Goal: Task Accomplishment & Management: Use online tool/utility

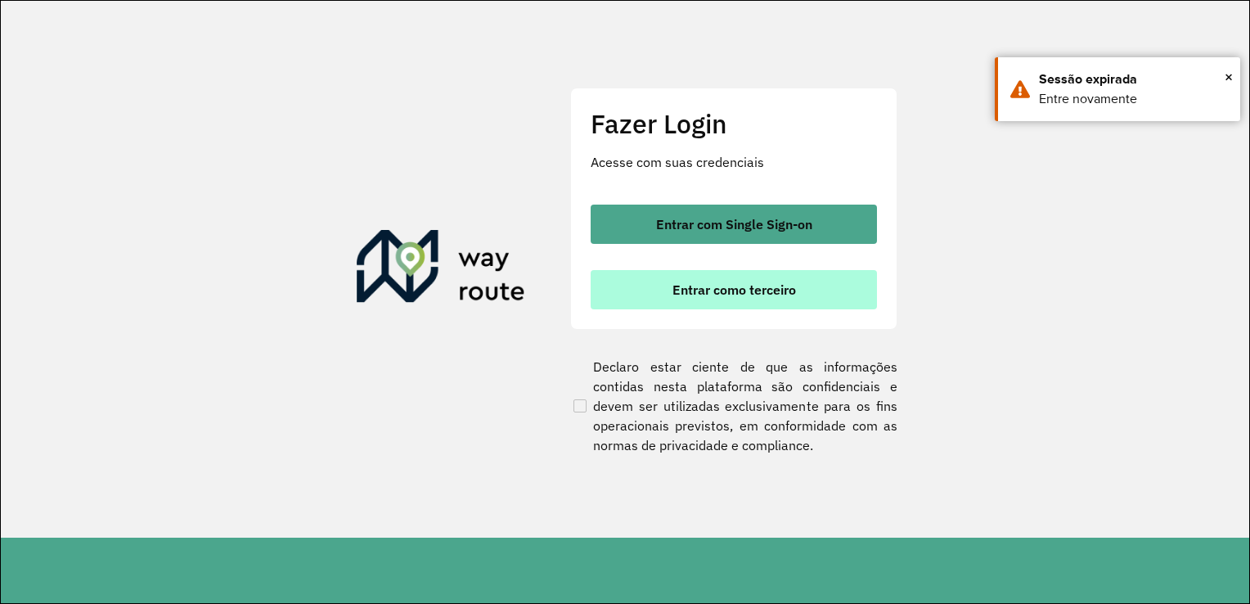
click at [807, 305] on button "Entrar como terceiro" at bounding box center [734, 289] width 286 height 39
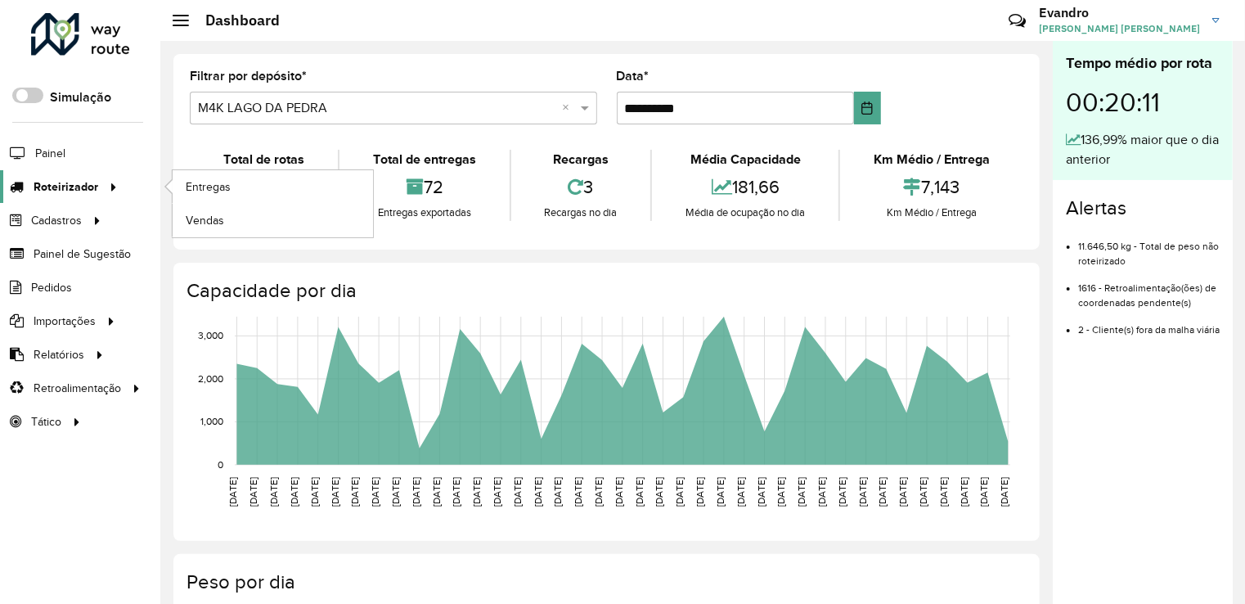
click at [47, 182] on span "Roteirizador" at bounding box center [66, 186] width 65 height 17
click at [218, 183] on span "Entregas" at bounding box center [209, 186] width 47 height 17
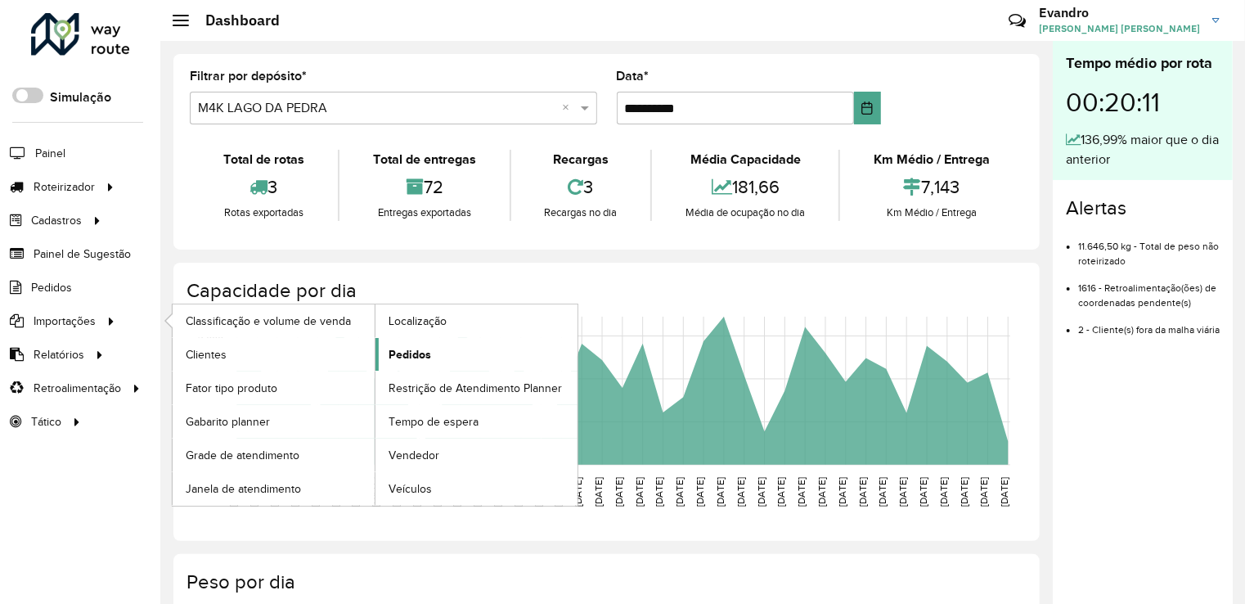
click at [416, 355] on span "Pedidos" at bounding box center [410, 354] width 43 height 17
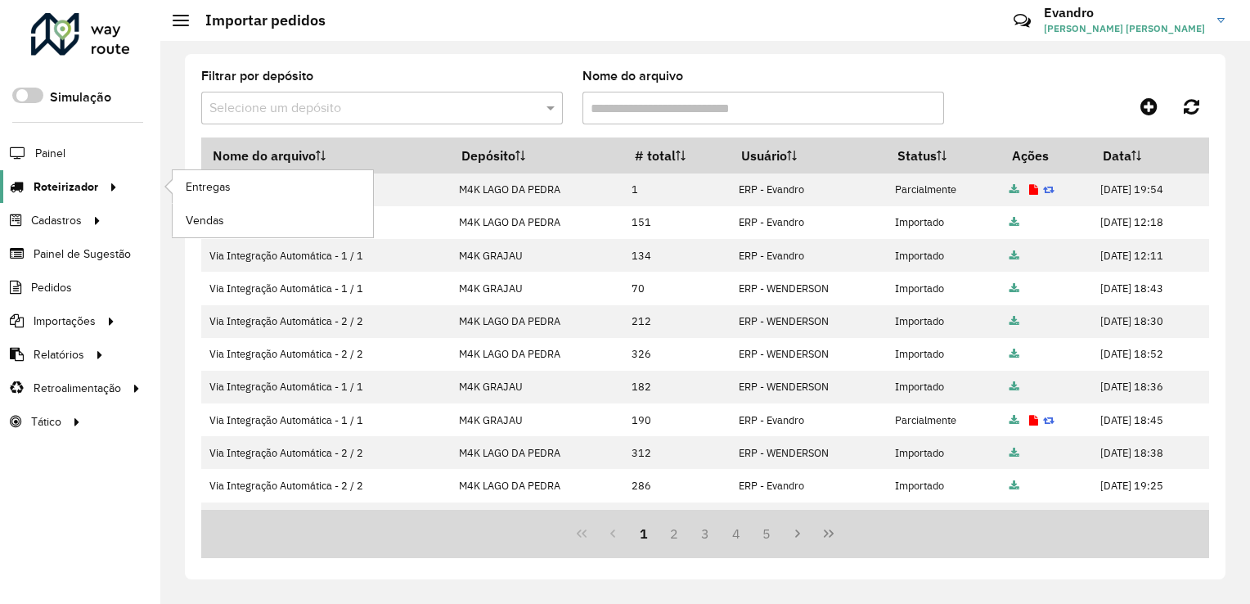
click at [75, 190] on span "Roteirizador" at bounding box center [66, 186] width 65 height 17
click at [229, 188] on span "Entregas" at bounding box center [209, 186] width 47 height 17
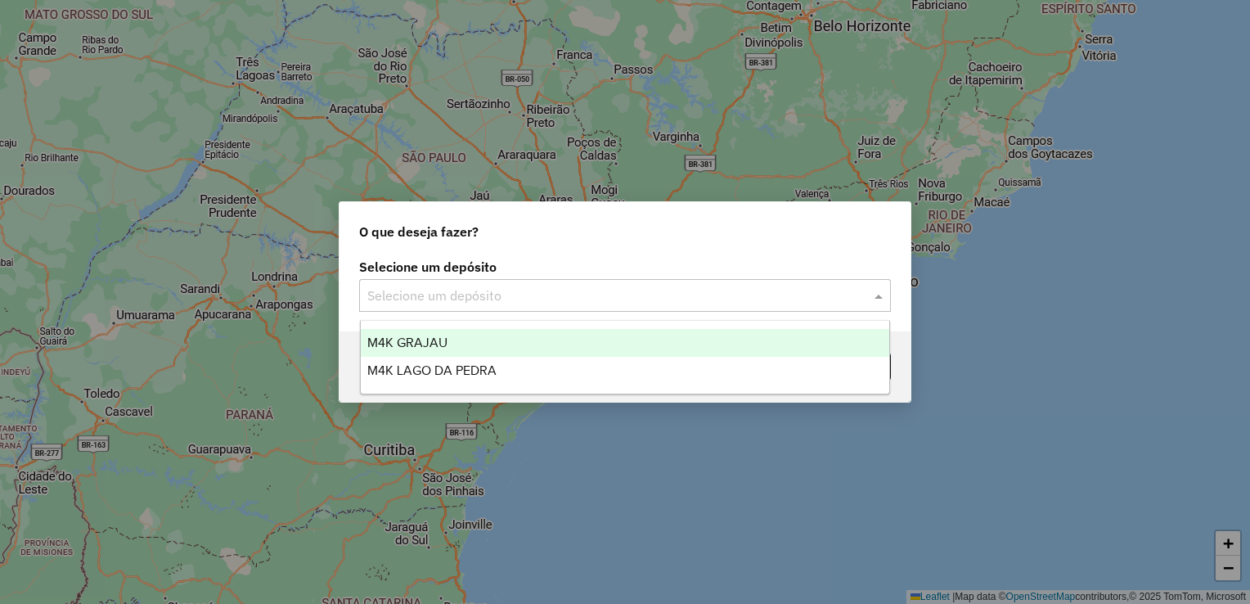
click at [568, 287] on input "text" at bounding box center [608, 296] width 483 height 20
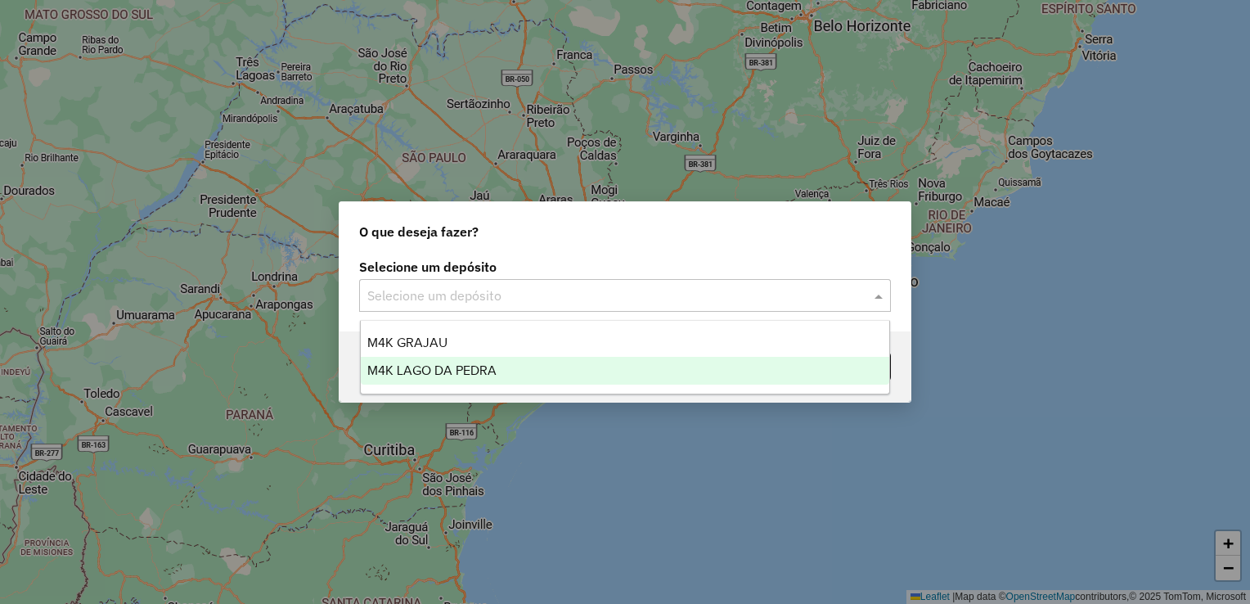
click at [452, 375] on span "M4K LAGO DA PEDRA" at bounding box center [431, 370] width 129 height 14
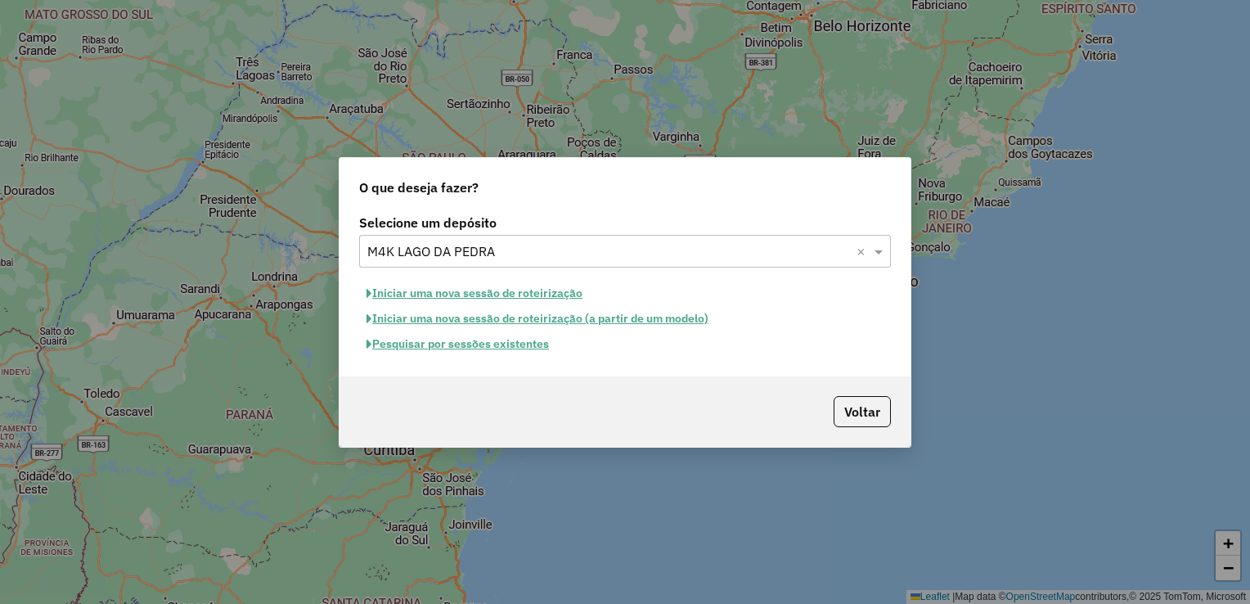
click at [523, 346] on button "Pesquisar por sessões existentes" at bounding box center [457, 343] width 197 height 25
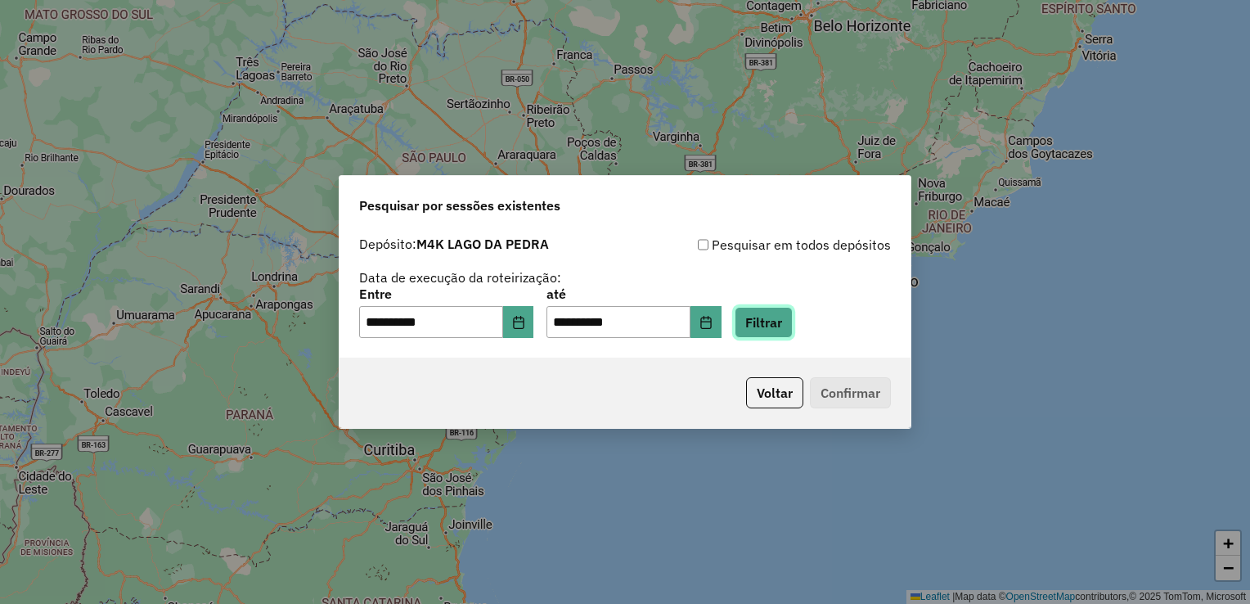
click at [792, 321] on button "Filtrar" at bounding box center [764, 322] width 58 height 31
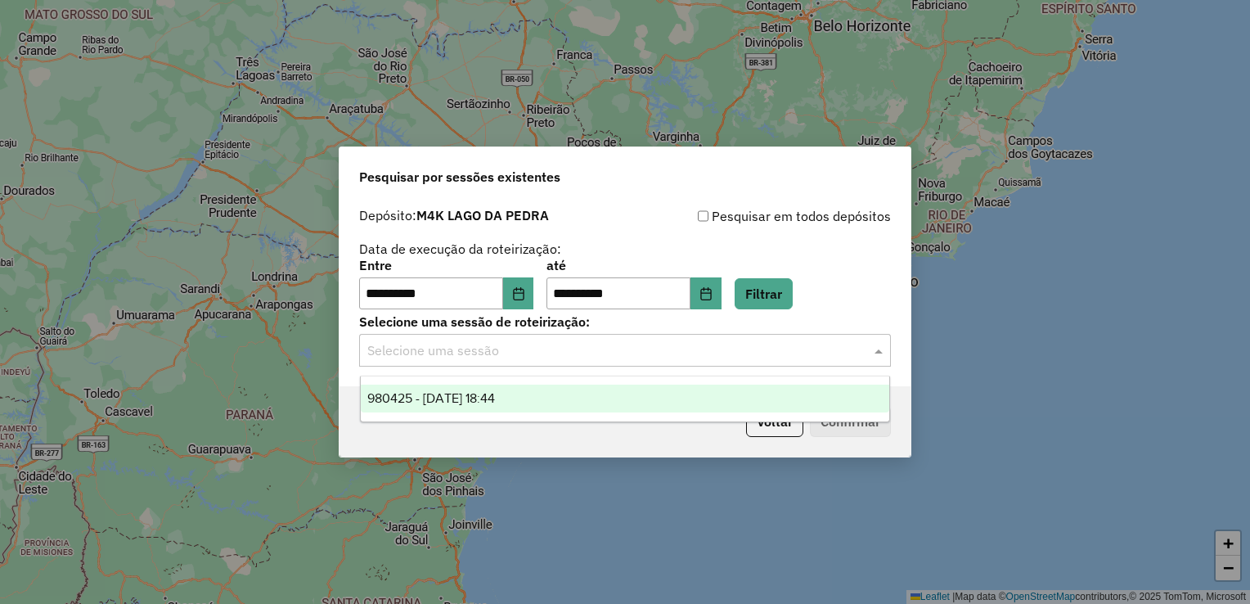
click at [783, 359] on input "text" at bounding box center [608, 351] width 483 height 20
click at [546, 398] on div "980425 - 16/08/2025 18:44" at bounding box center [625, 398] width 529 height 28
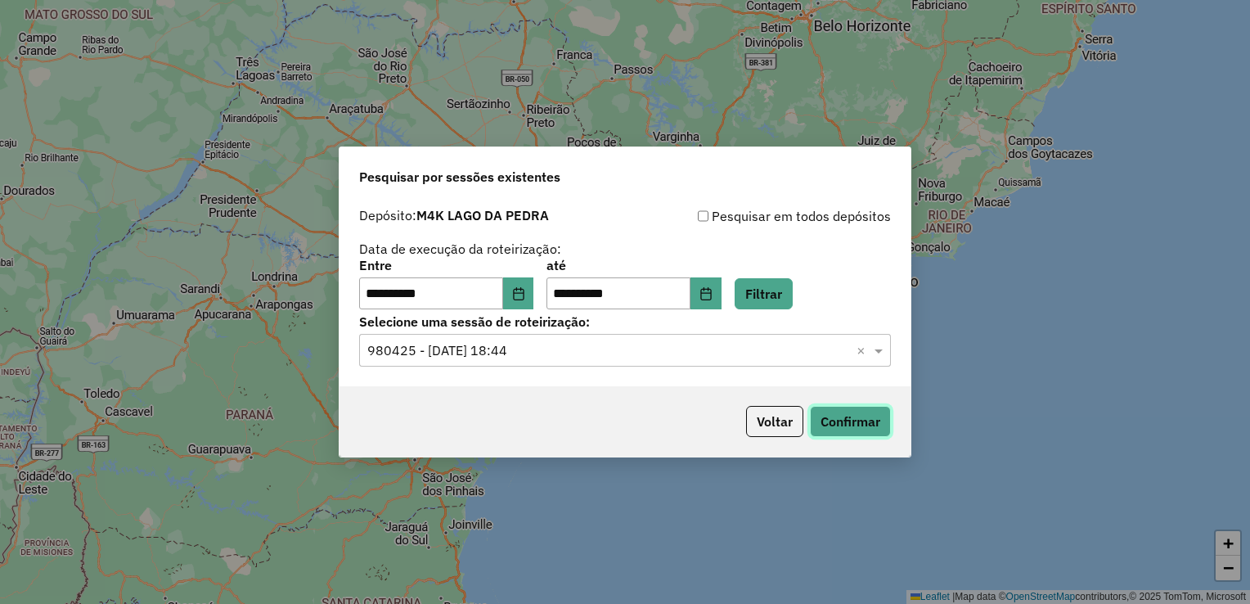
click at [878, 411] on button "Confirmar" at bounding box center [850, 421] width 81 height 31
click at [712, 299] on icon "Choose Date" at bounding box center [705, 293] width 13 height 13
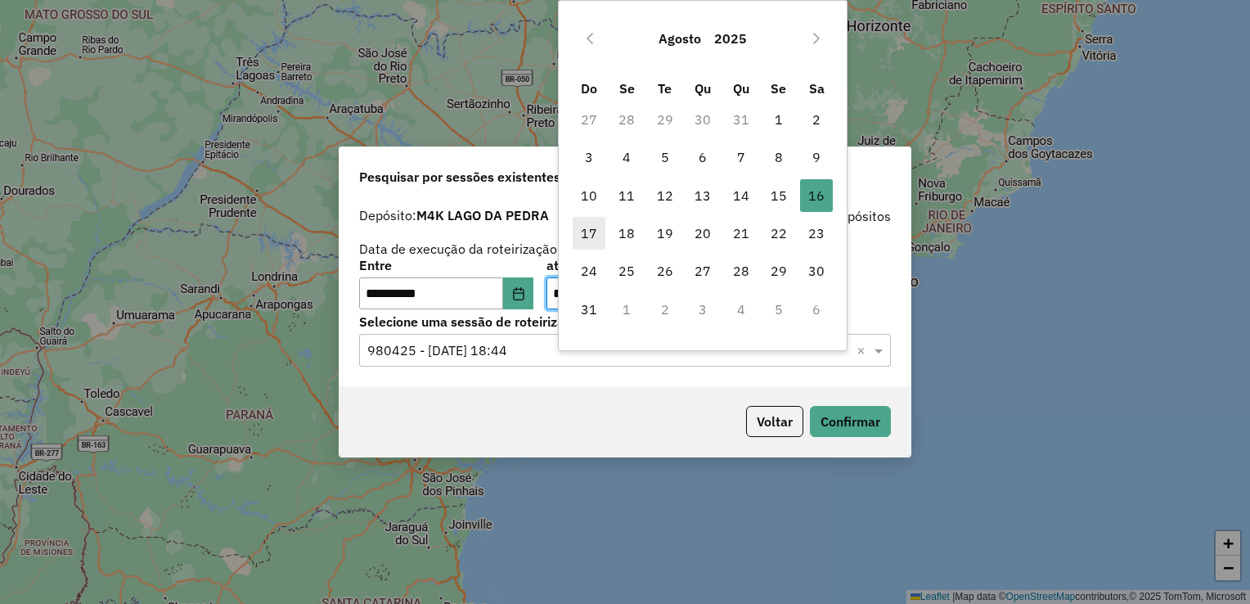
click at [595, 236] on span "17" at bounding box center [589, 233] width 33 height 33
type input "**********"
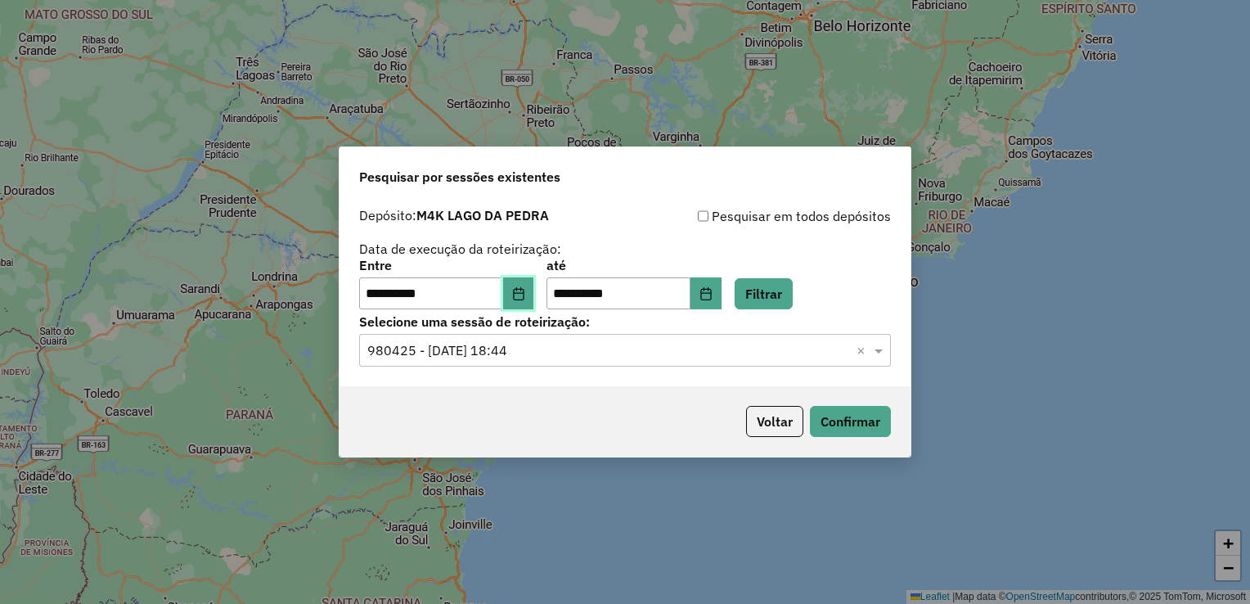
click at [532, 303] on button "Choose Date" at bounding box center [518, 293] width 31 height 33
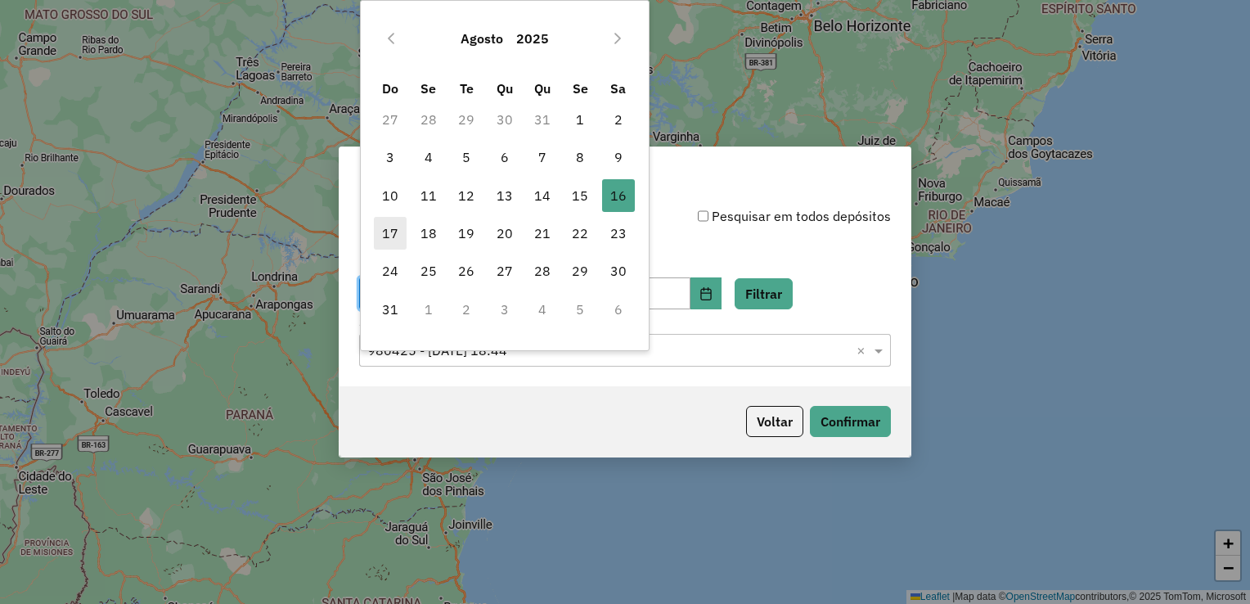
click at [395, 227] on span "17" at bounding box center [390, 233] width 33 height 33
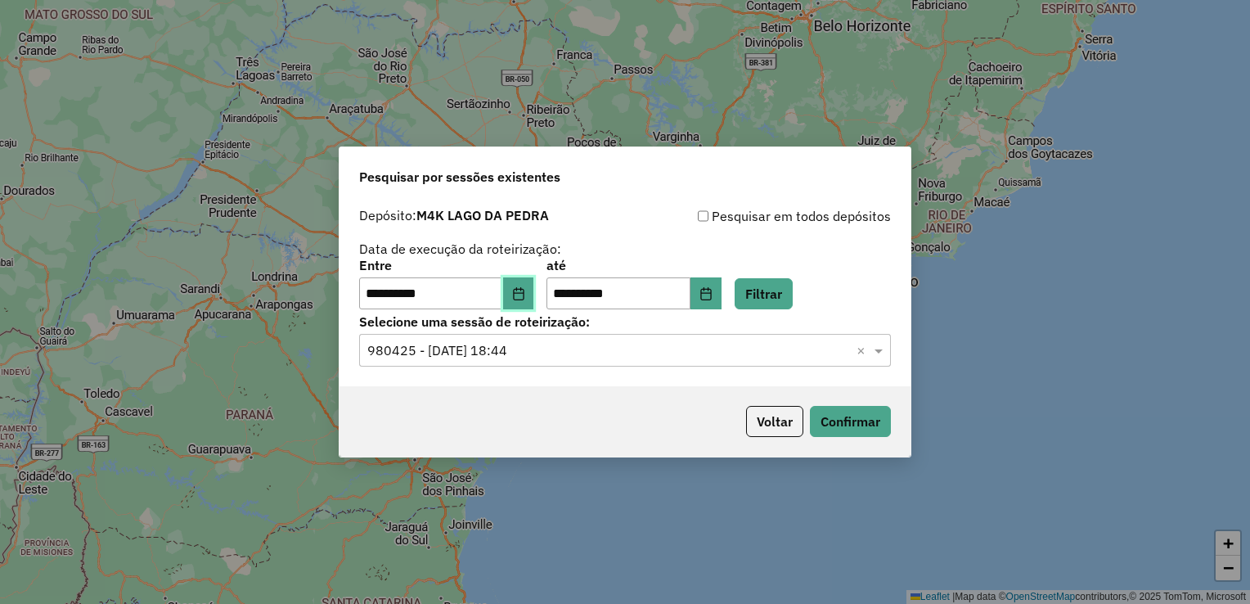
click at [533, 283] on button "Choose Date" at bounding box center [518, 293] width 31 height 33
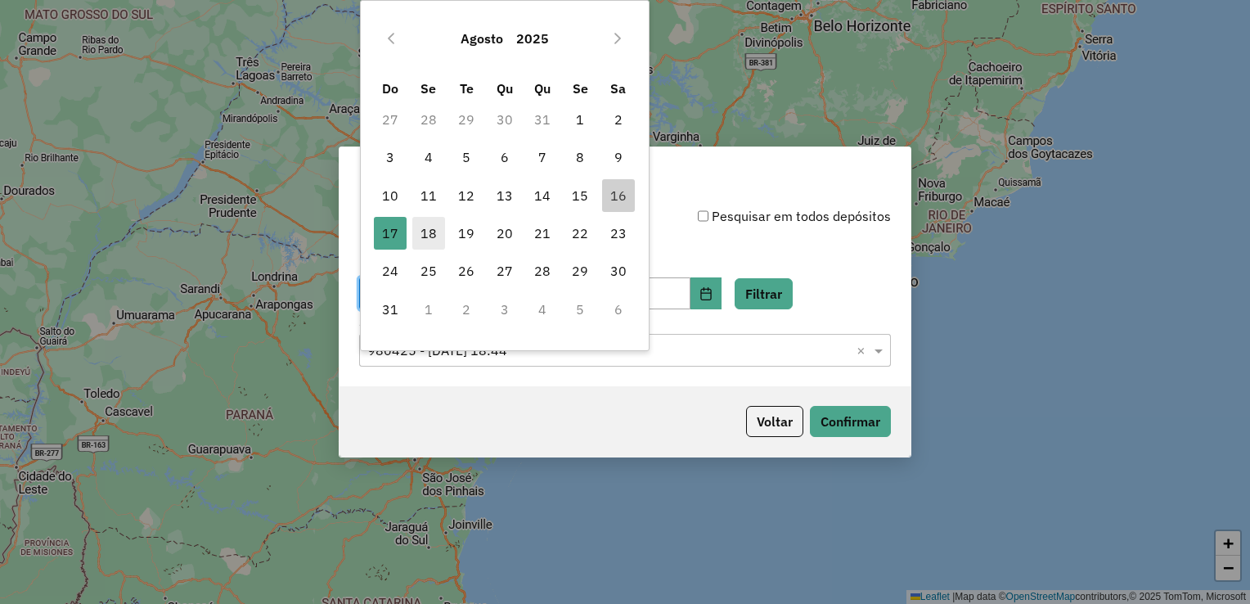
click at [412, 224] on span "18" at bounding box center [428, 233] width 33 height 33
type input "**********"
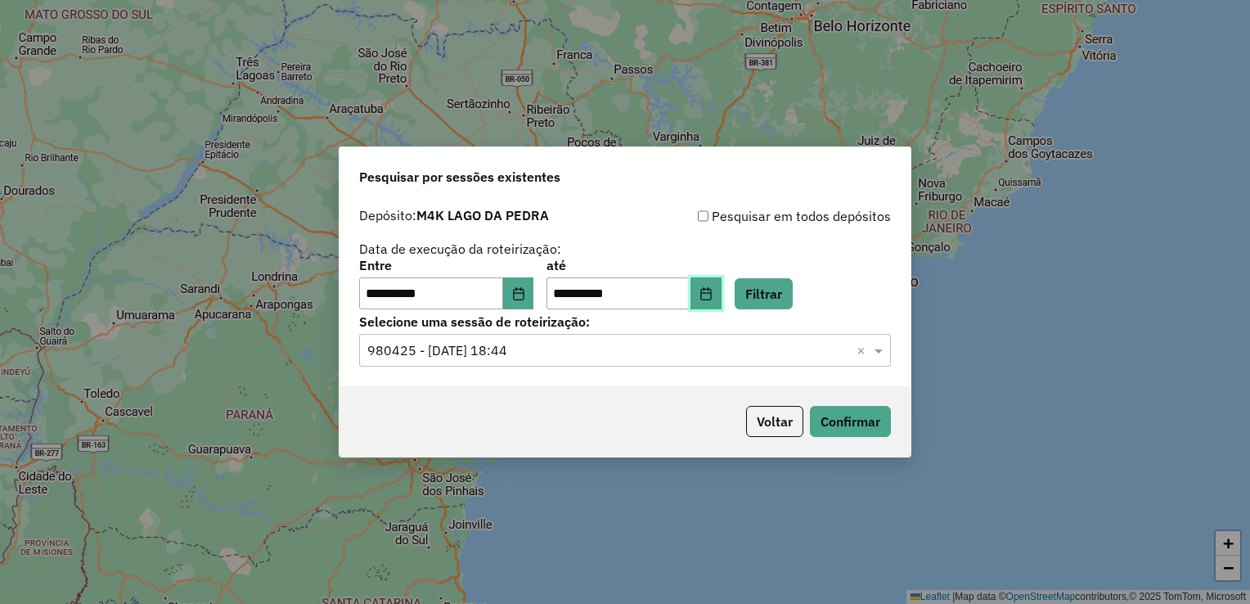
click at [712, 296] on icon "Choose Date" at bounding box center [705, 293] width 13 height 13
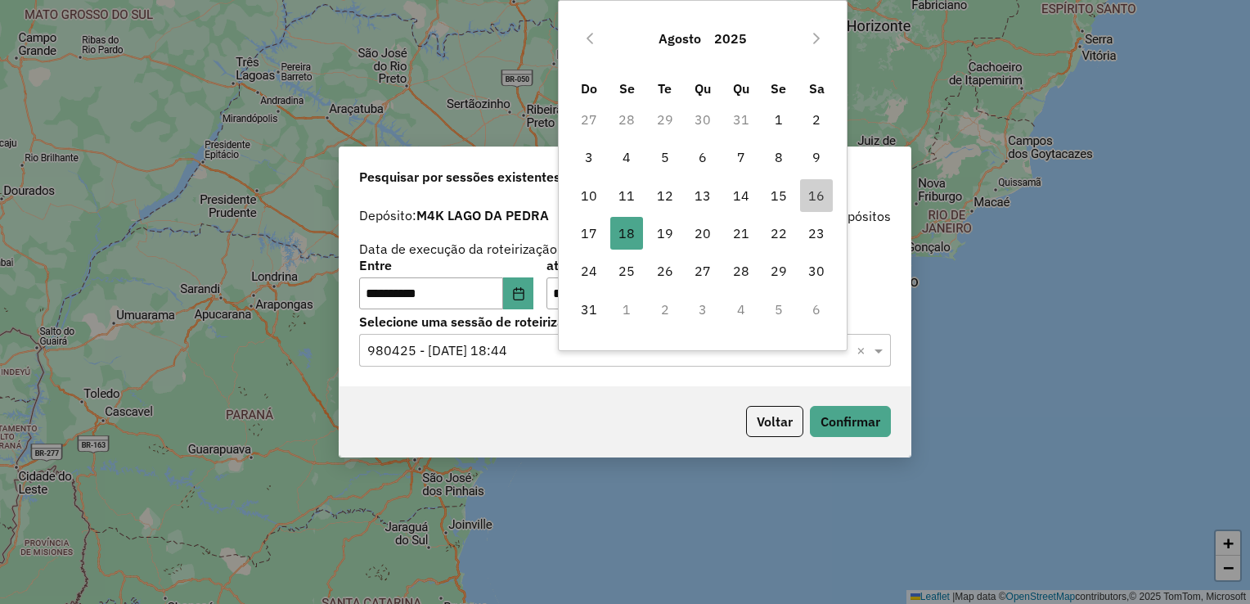
click at [657, 404] on div "Voltar Confirmar" at bounding box center [624, 421] width 571 height 70
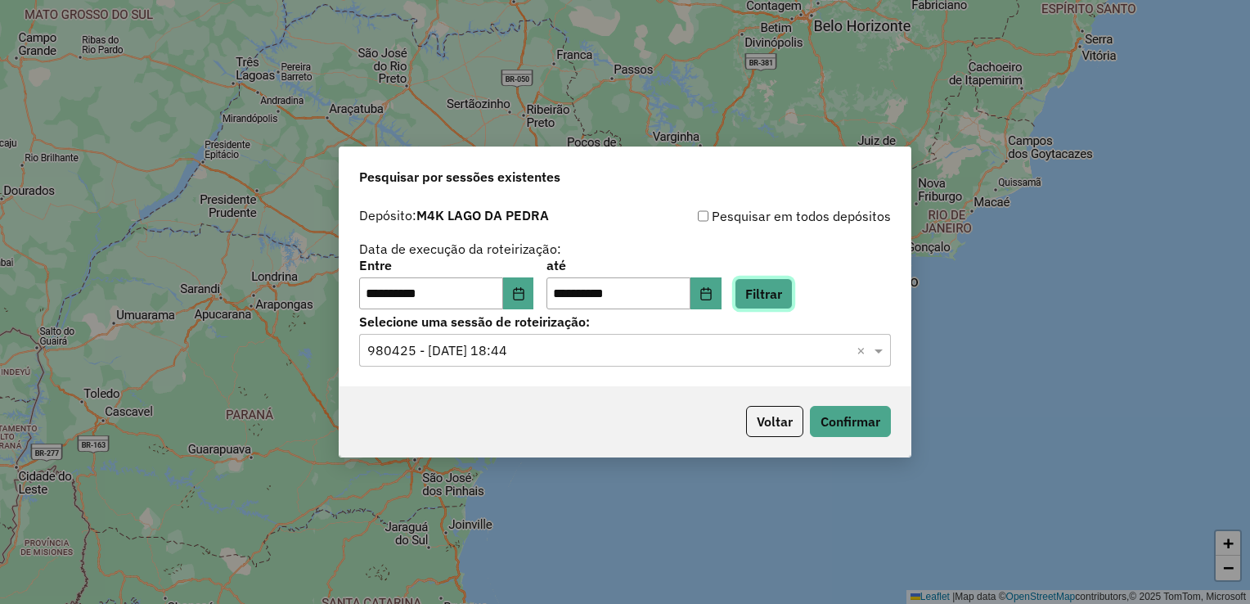
click at [785, 306] on button "Filtrar" at bounding box center [764, 293] width 58 height 31
click at [785, 296] on button "Filtrar" at bounding box center [764, 293] width 58 height 31
click at [525, 297] on icon "Choose Date" at bounding box center [518, 293] width 13 height 13
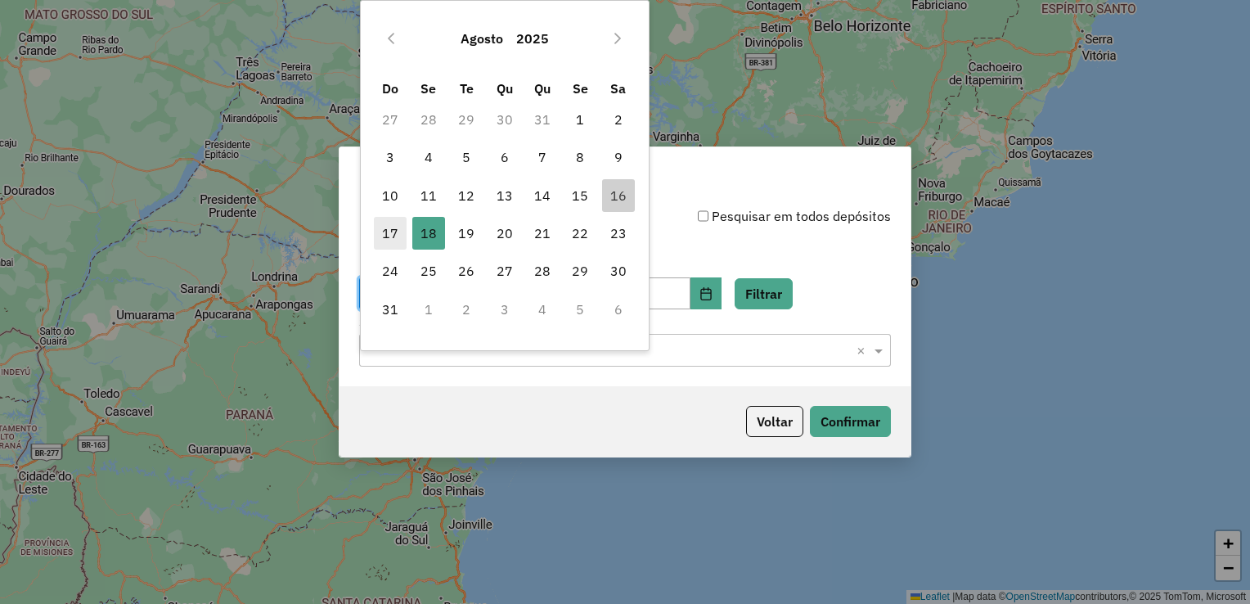
click at [393, 229] on span "17" at bounding box center [390, 233] width 33 height 33
type input "**********"
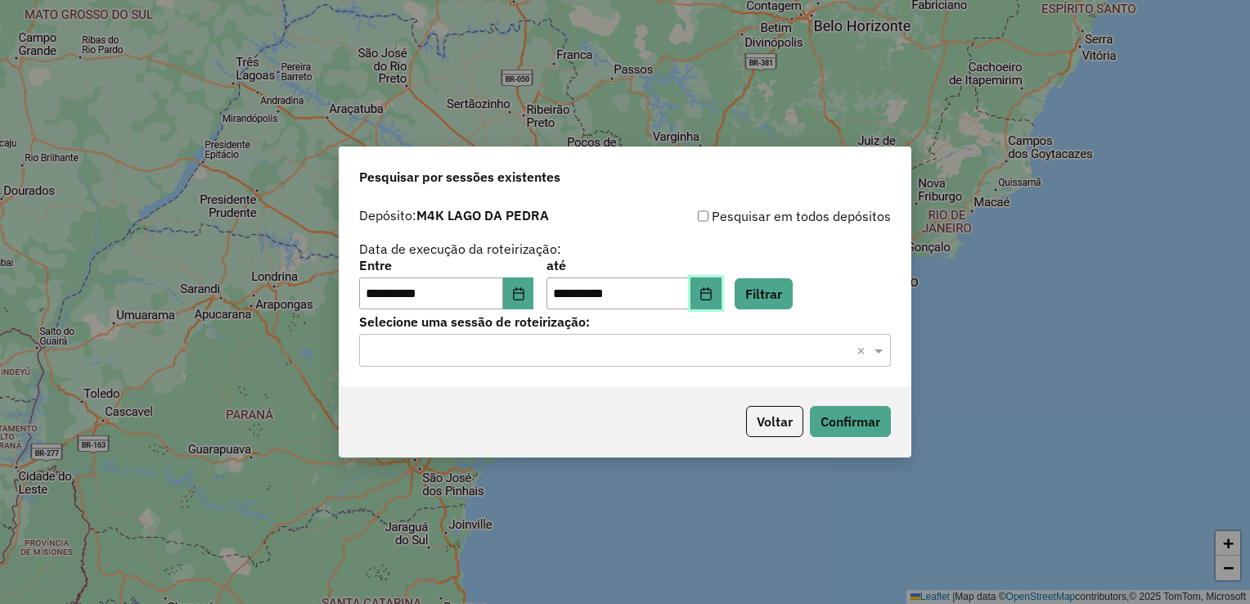
click at [717, 294] on button "Choose Date" at bounding box center [705, 293] width 31 height 33
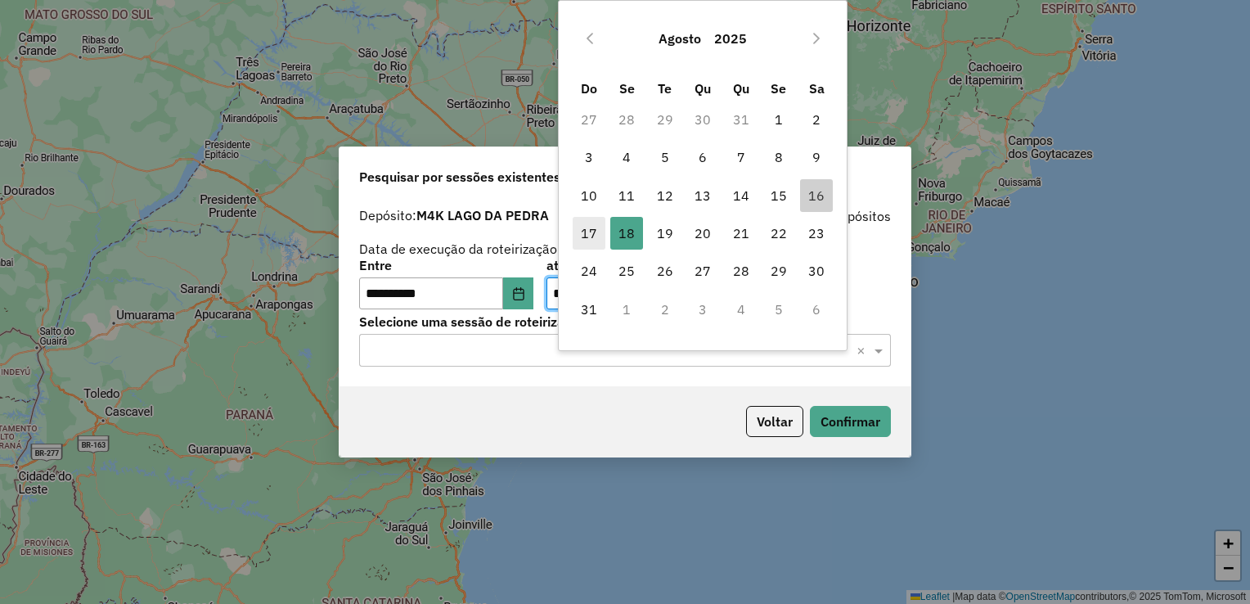
click at [589, 227] on span "17" at bounding box center [589, 233] width 33 height 33
type input "**********"
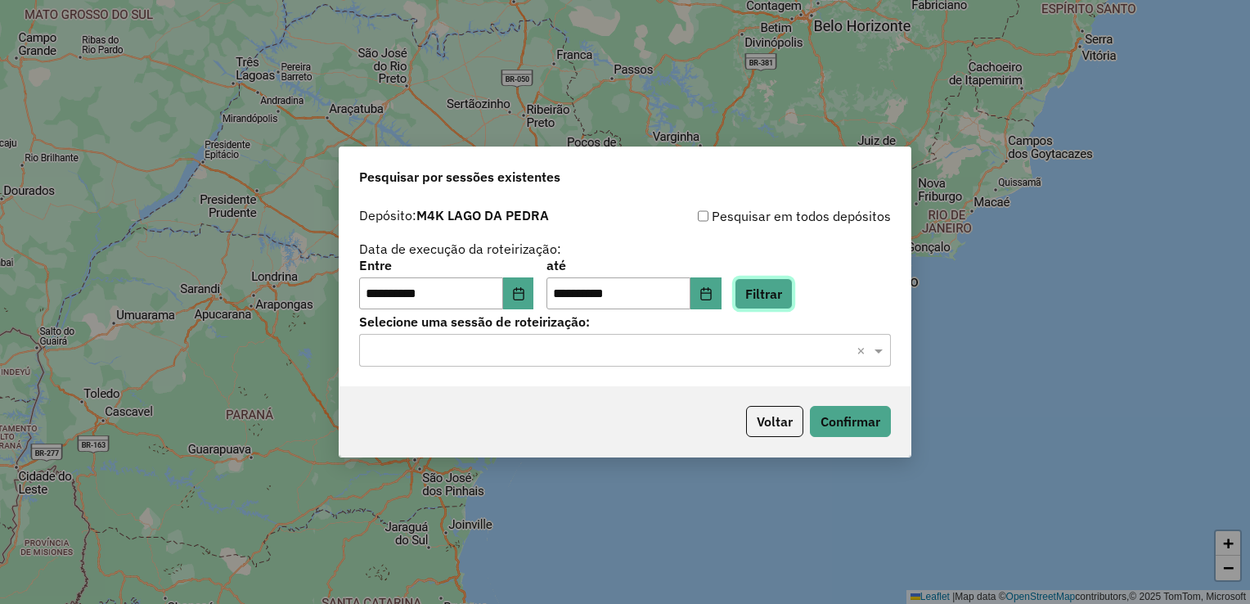
click at [793, 293] on button "Filtrar" at bounding box center [764, 293] width 58 height 31
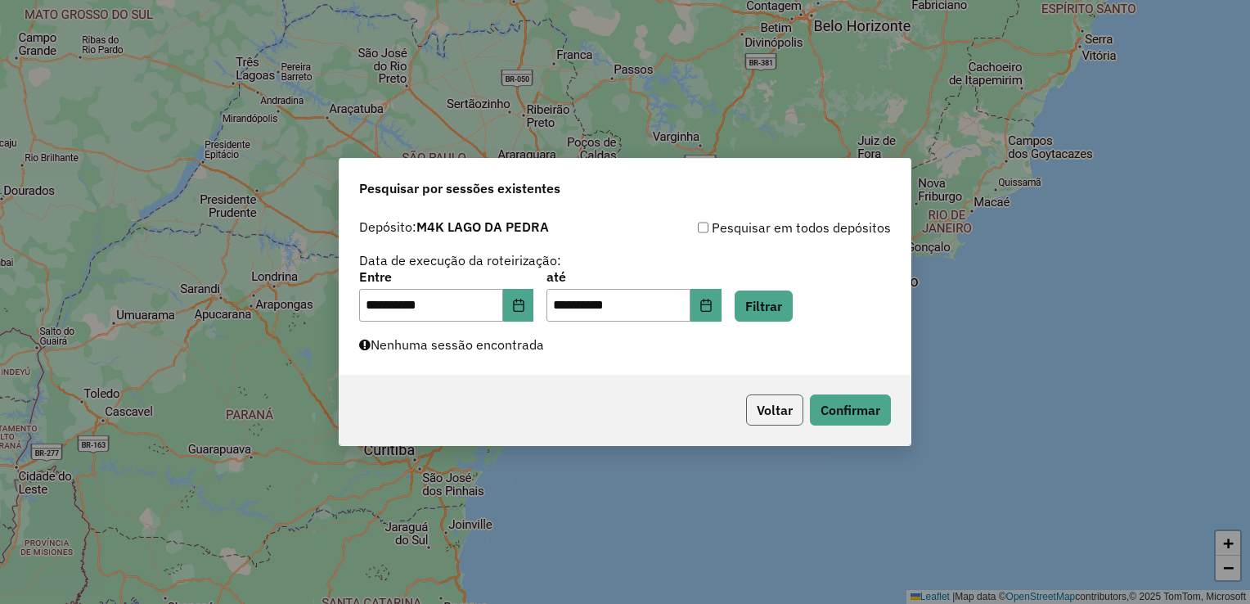
click at [769, 416] on button "Voltar" at bounding box center [774, 409] width 57 height 31
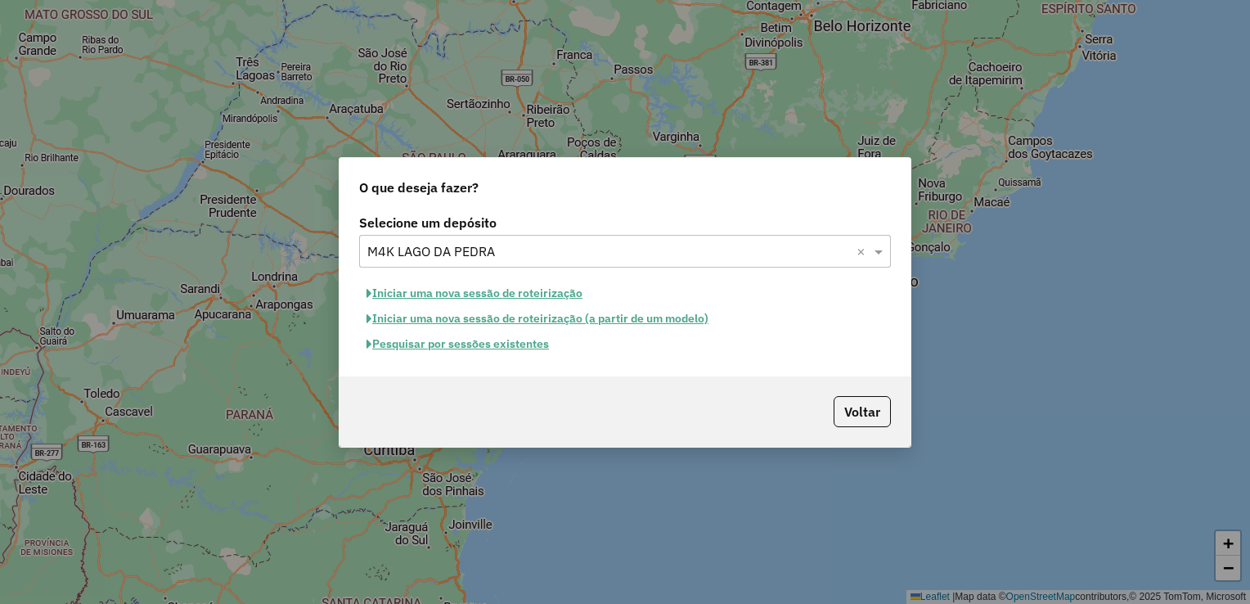
click at [505, 295] on button "Iniciar uma nova sessão de roteirização" at bounding box center [474, 293] width 231 height 25
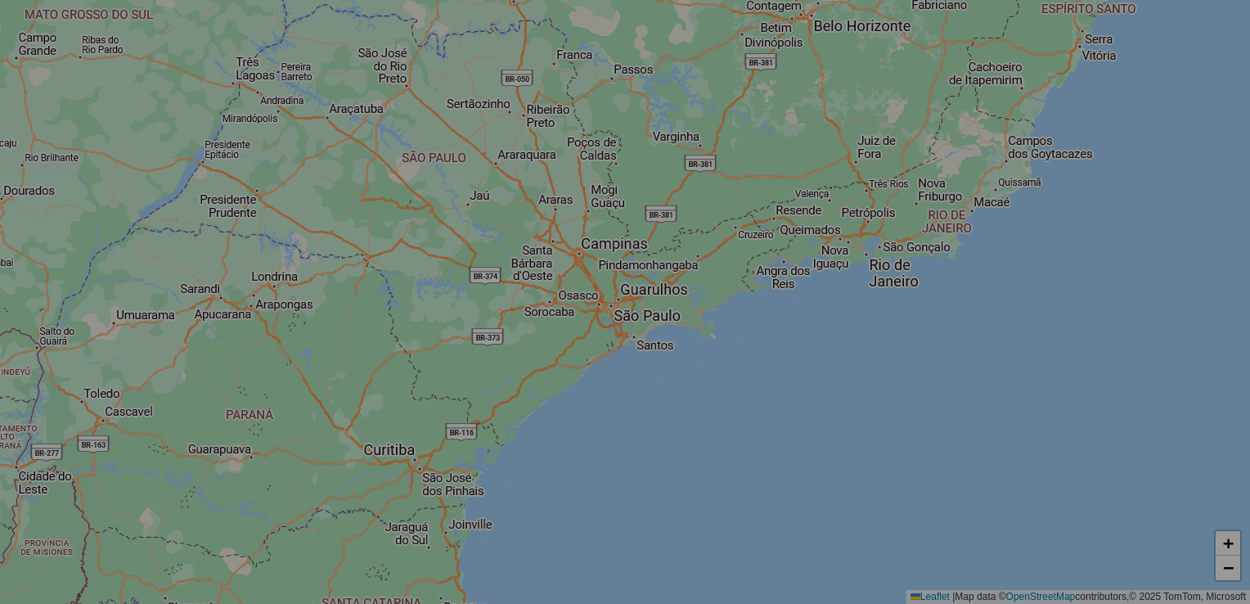
select select "*"
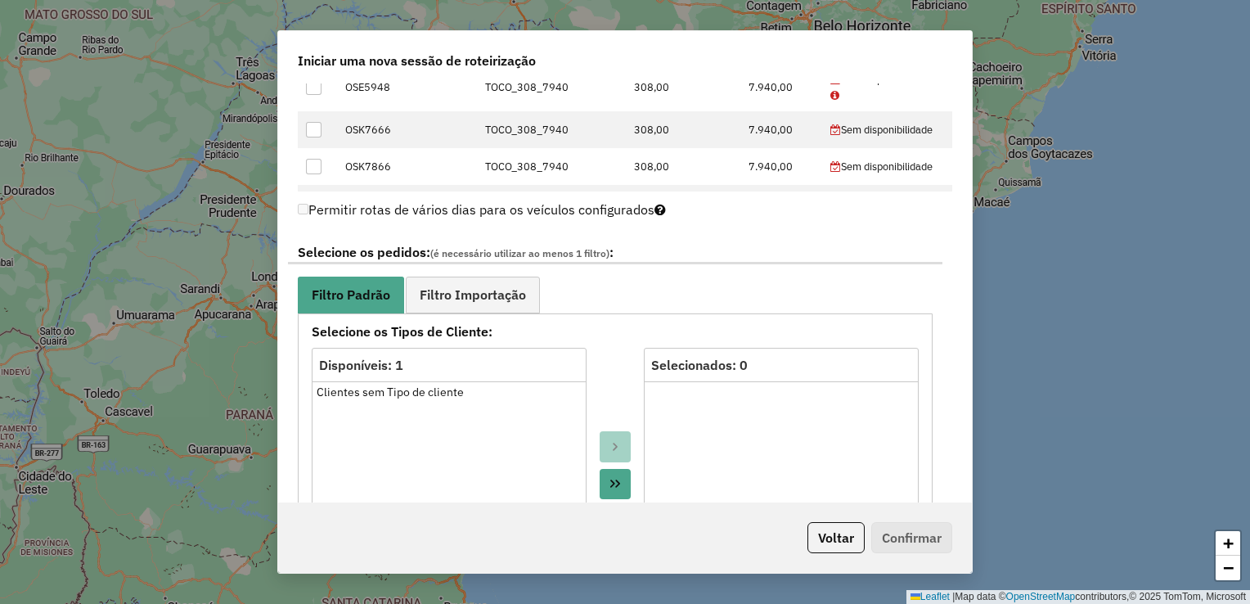
scroll to position [366, 0]
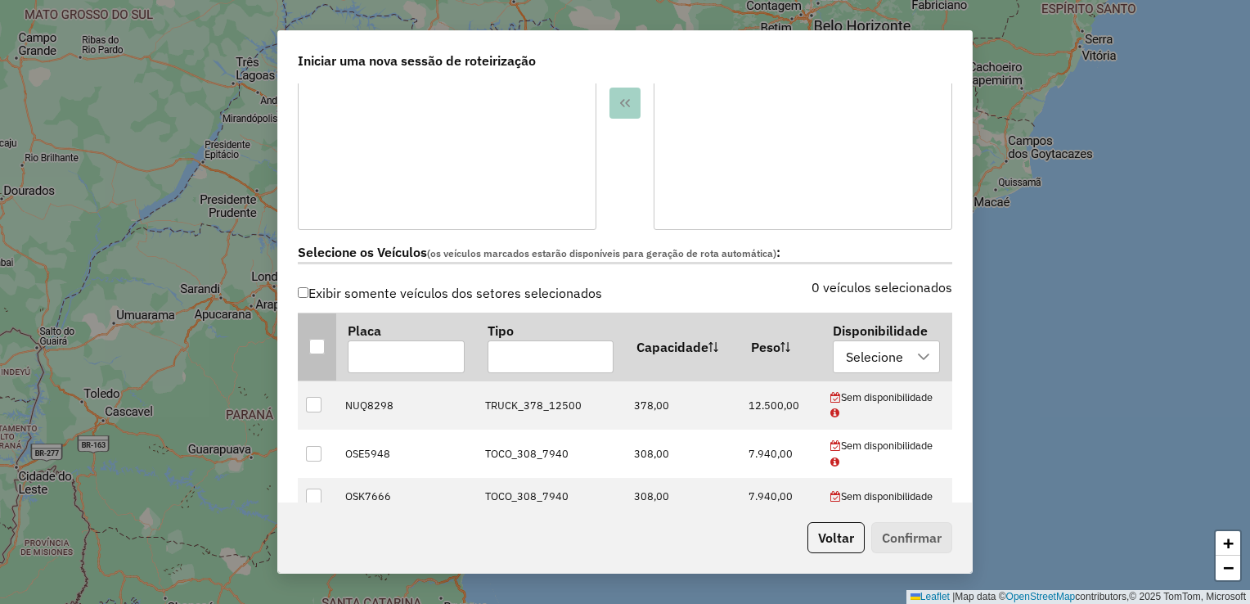
click at [311, 349] on div at bounding box center [317, 347] width 16 height 16
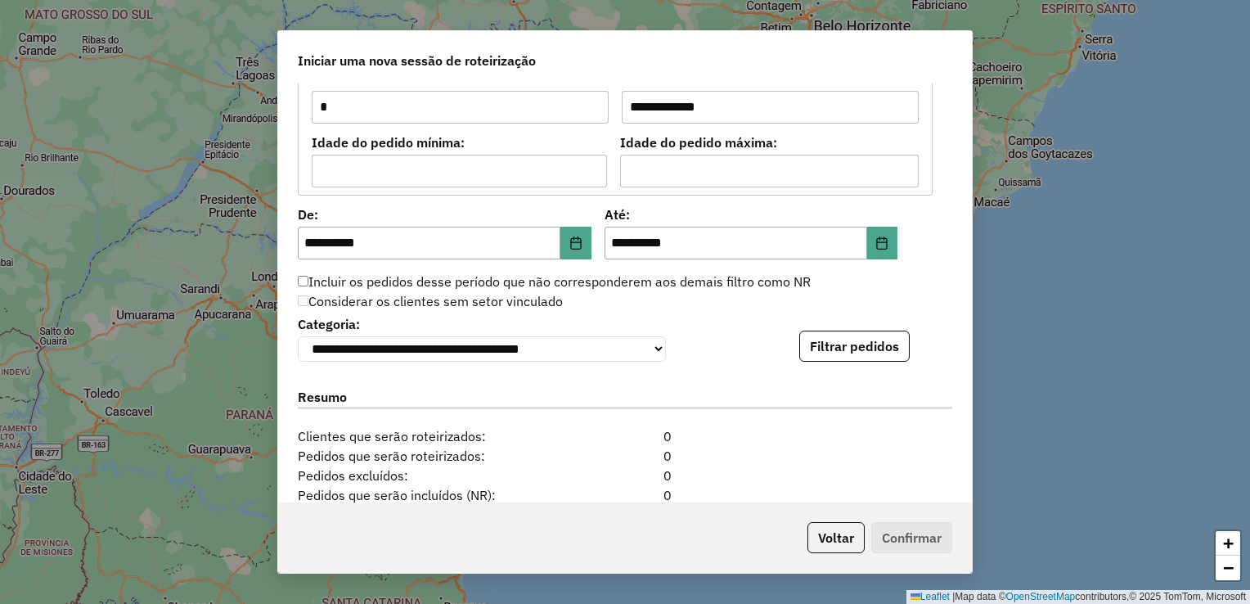
scroll to position [1466, 0]
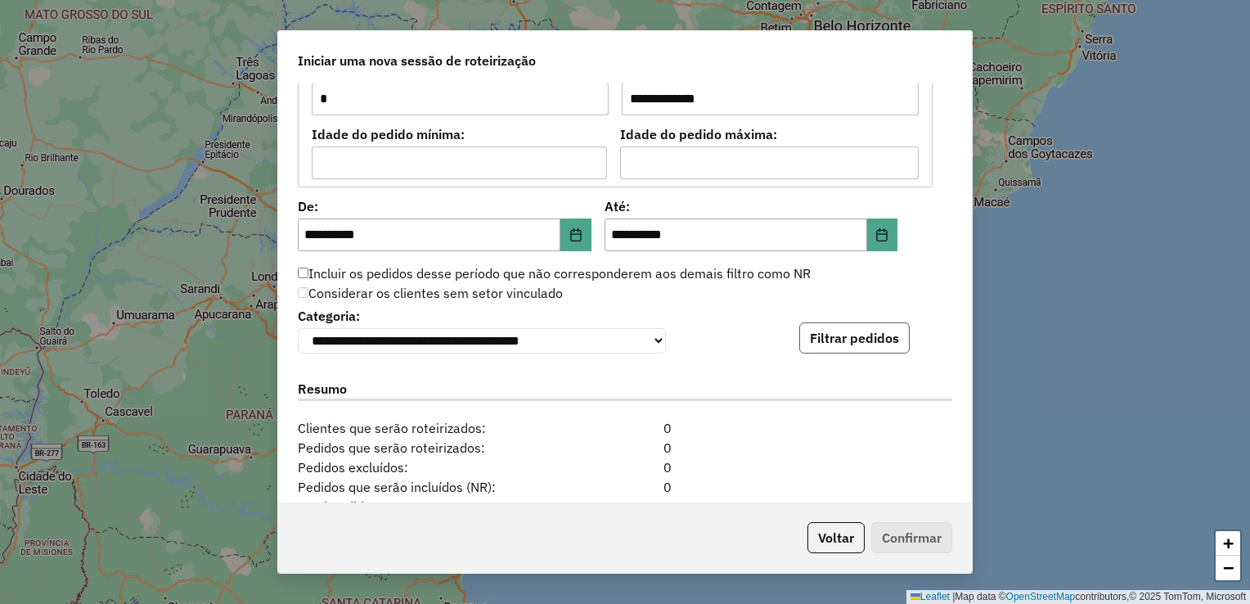
click at [861, 337] on button "Filtrar pedidos" at bounding box center [854, 337] width 110 height 31
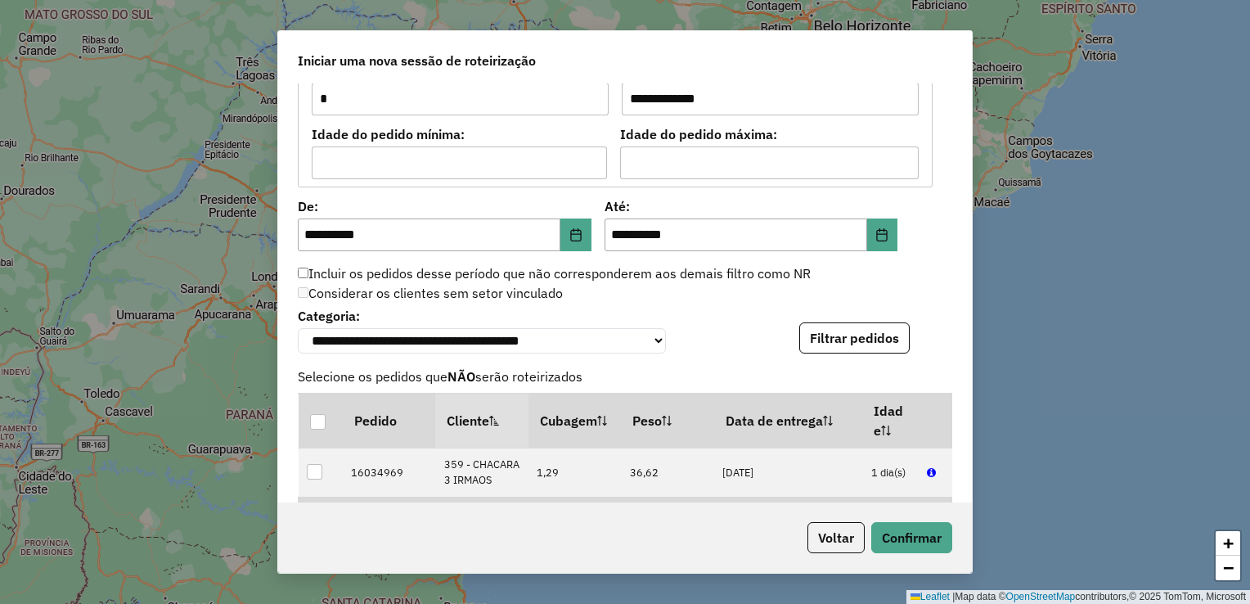
scroll to position [1832, 0]
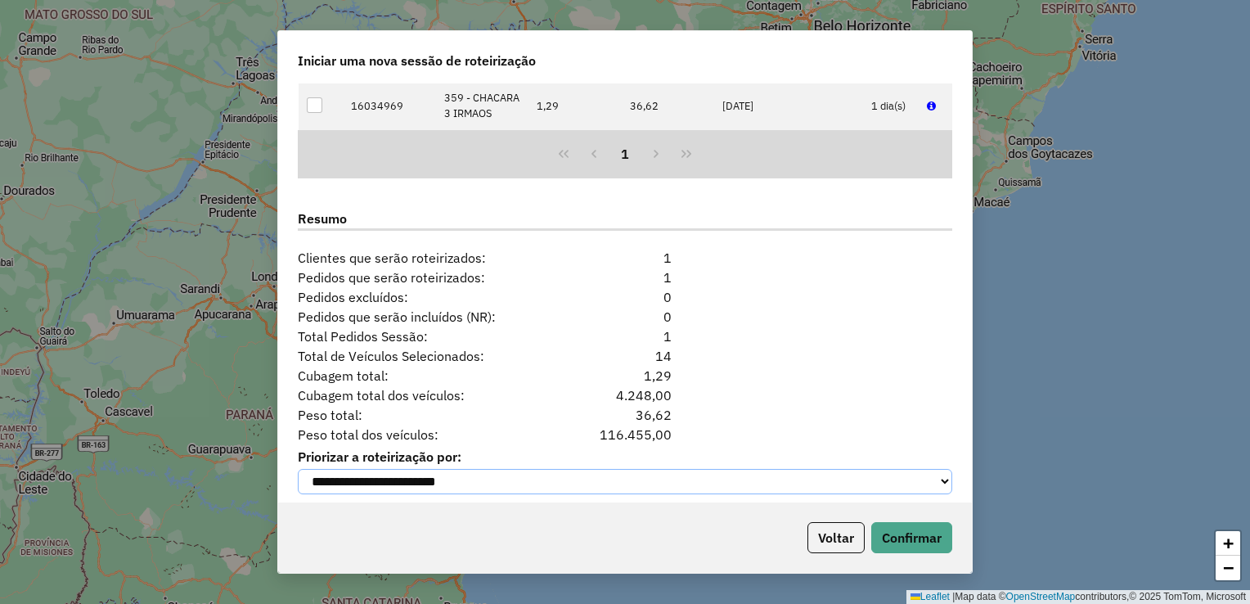
click at [928, 487] on select "**********" at bounding box center [625, 481] width 654 height 25
click at [947, 447] on div "**********" at bounding box center [625, 292] width 694 height 419
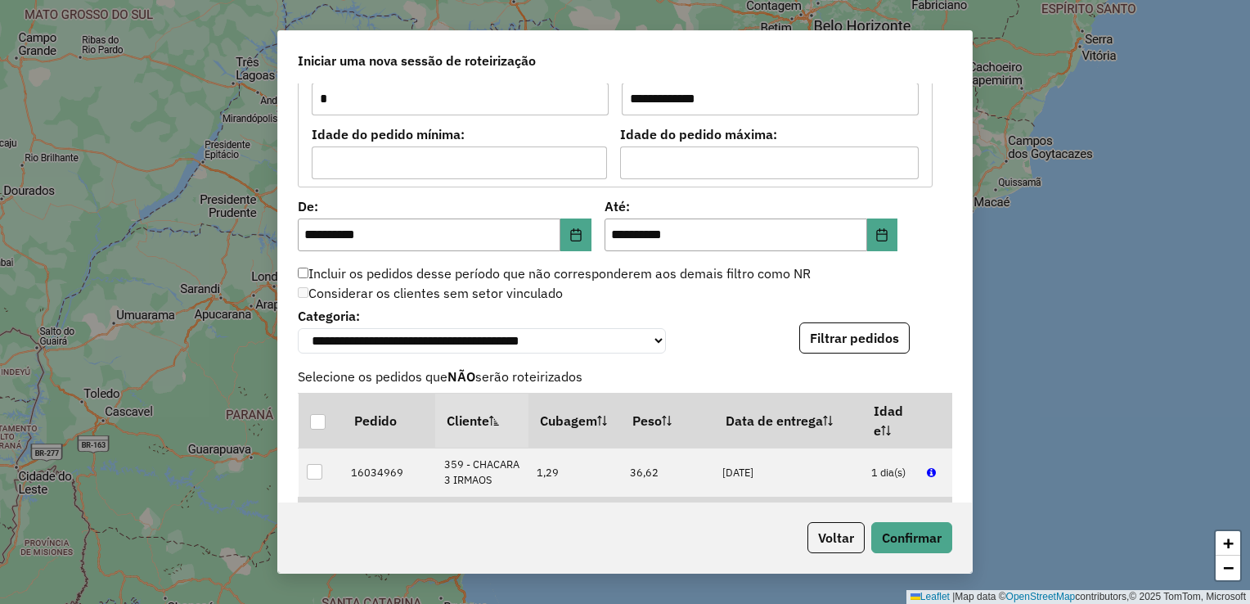
scroll to position [1099, 0]
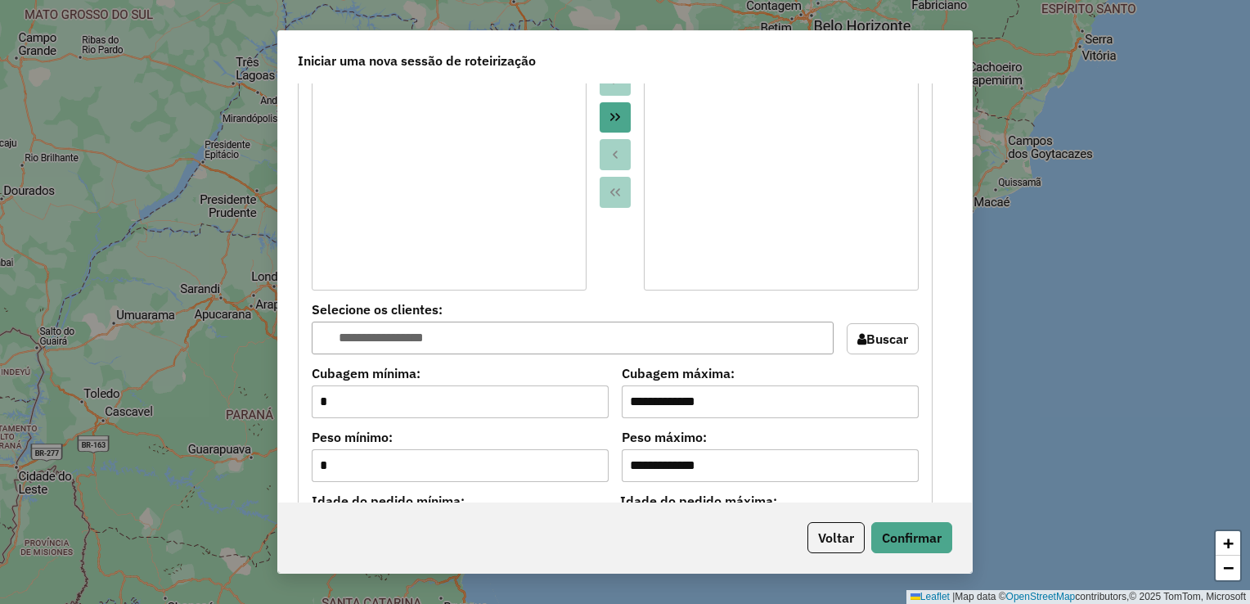
click at [971, 268] on div "**********" at bounding box center [625, 292] width 694 height 419
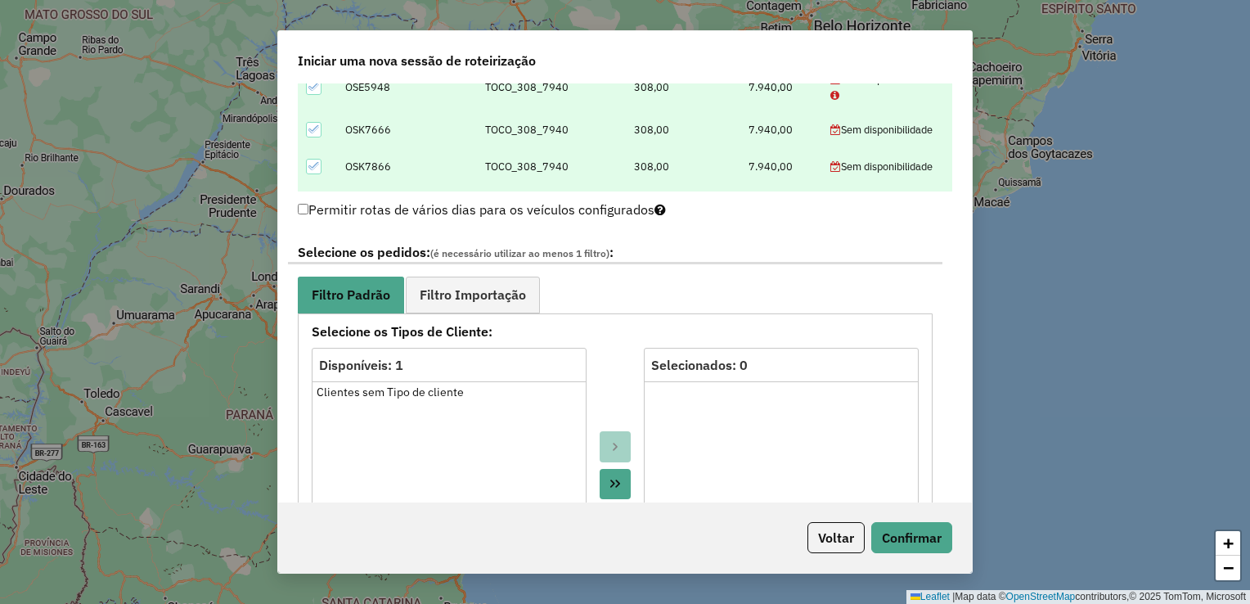
click at [963, 172] on div "**********" at bounding box center [625, 292] width 694 height 419
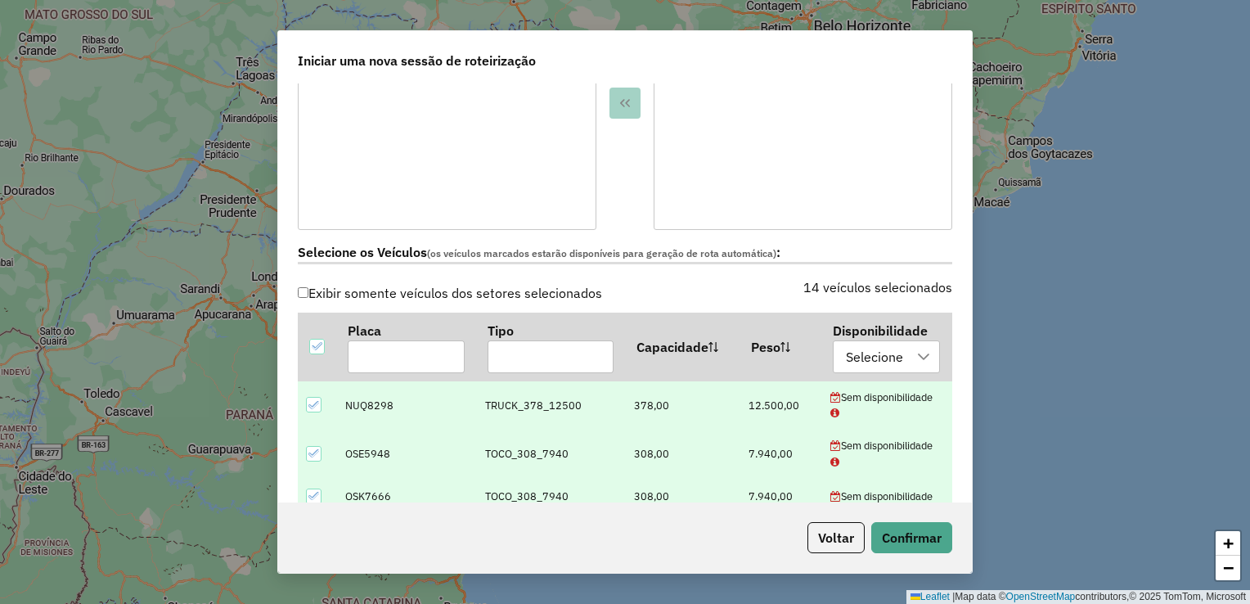
click at [973, 121] on div "**********" at bounding box center [625, 302] width 1250 height 604
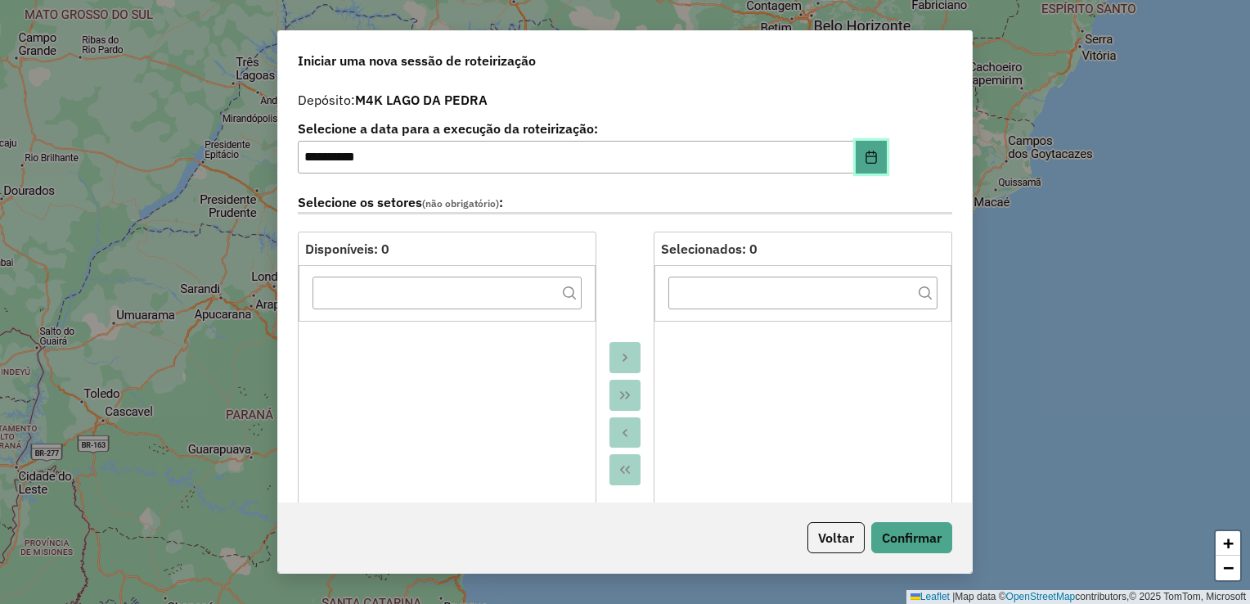
click at [878, 156] on button "Choose Date" at bounding box center [871, 157] width 31 height 33
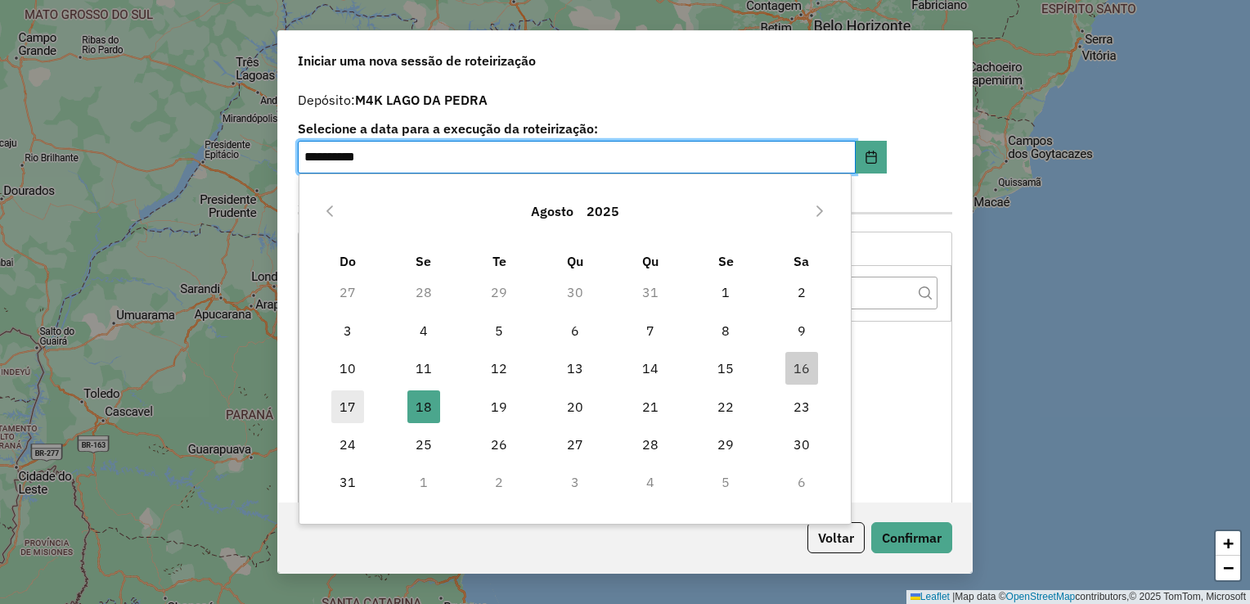
click at [349, 412] on span "17" at bounding box center [347, 406] width 33 height 33
type input "**********"
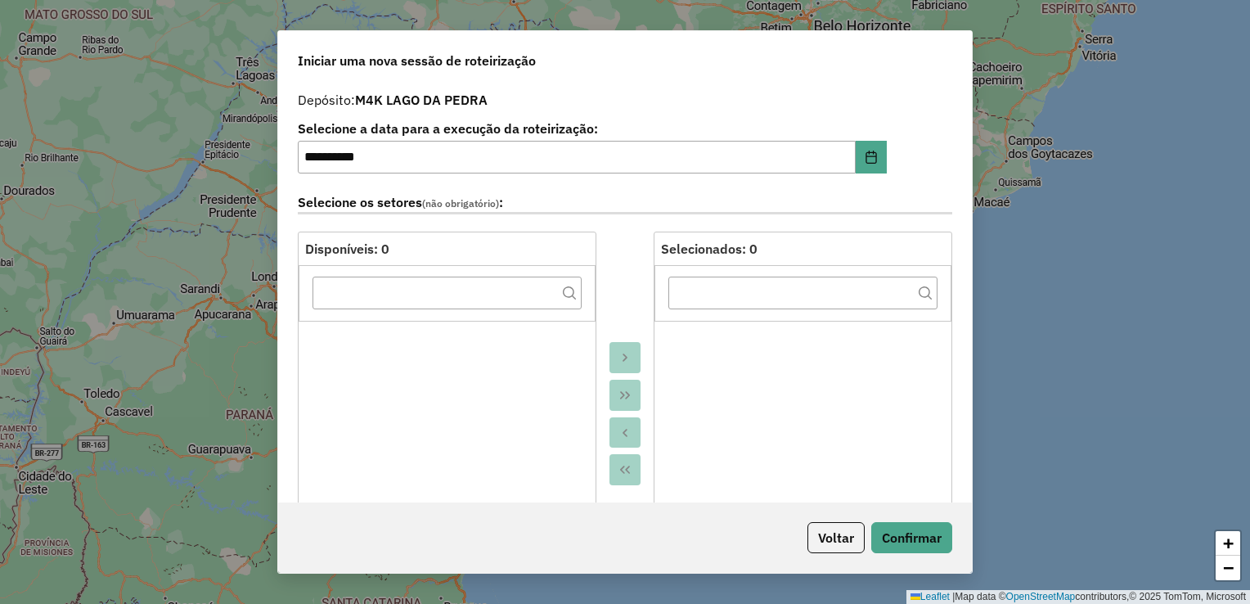
click at [971, 480] on div "**********" at bounding box center [625, 292] width 694 height 419
click at [969, 483] on div "**********" at bounding box center [625, 292] width 694 height 419
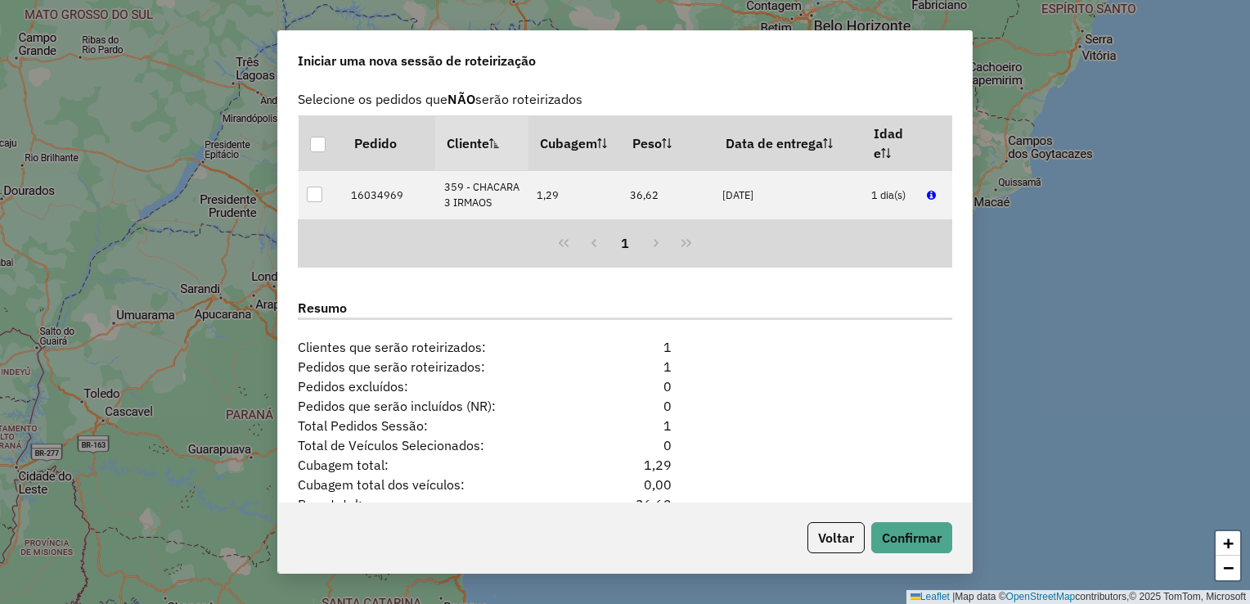
scroll to position [1849, 0]
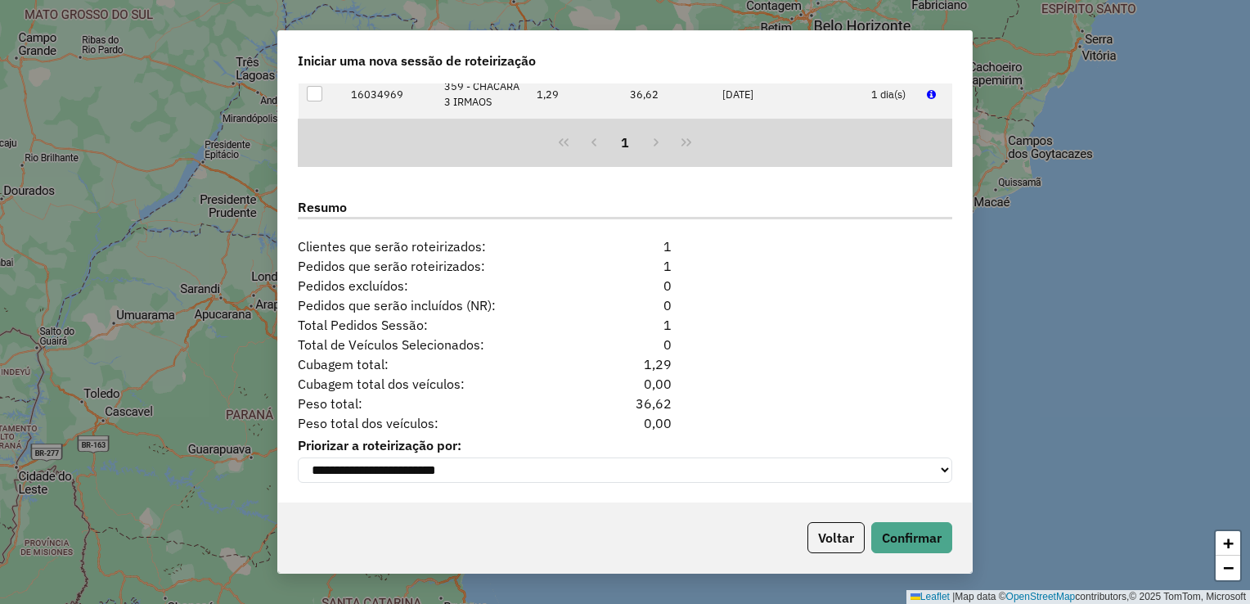
click at [965, 97] on div "**********" at bounding box center [625, 292] width 694 height 419
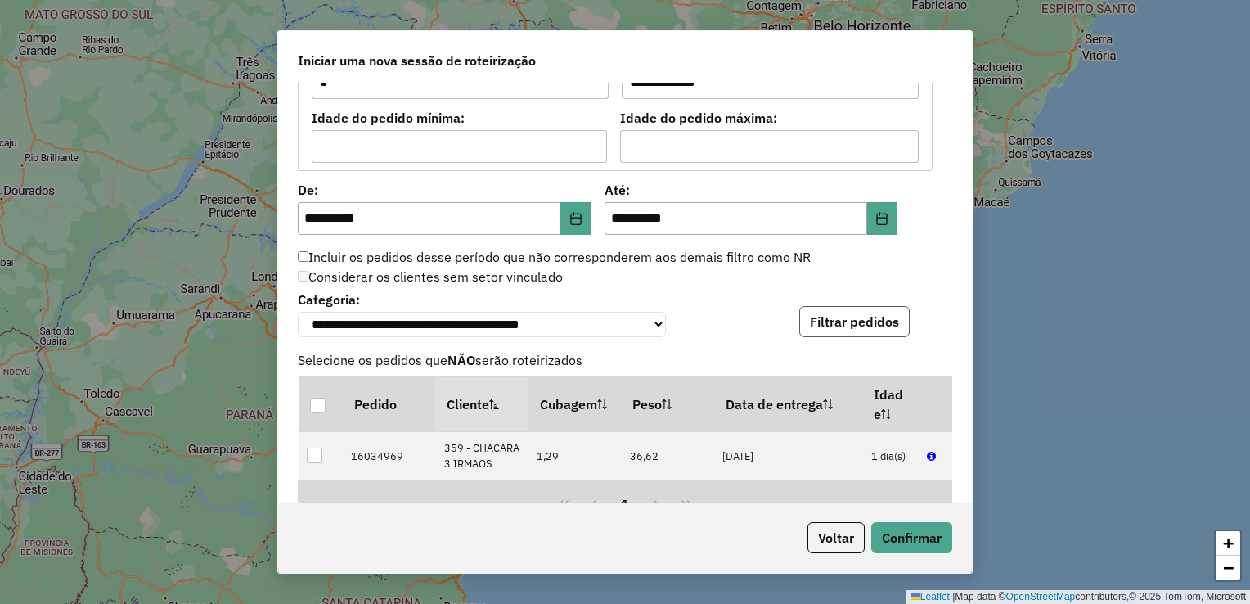
click at [824, 330] on button "Filtrar pedidos" at bounding box center [854, 321] width 110 height 31
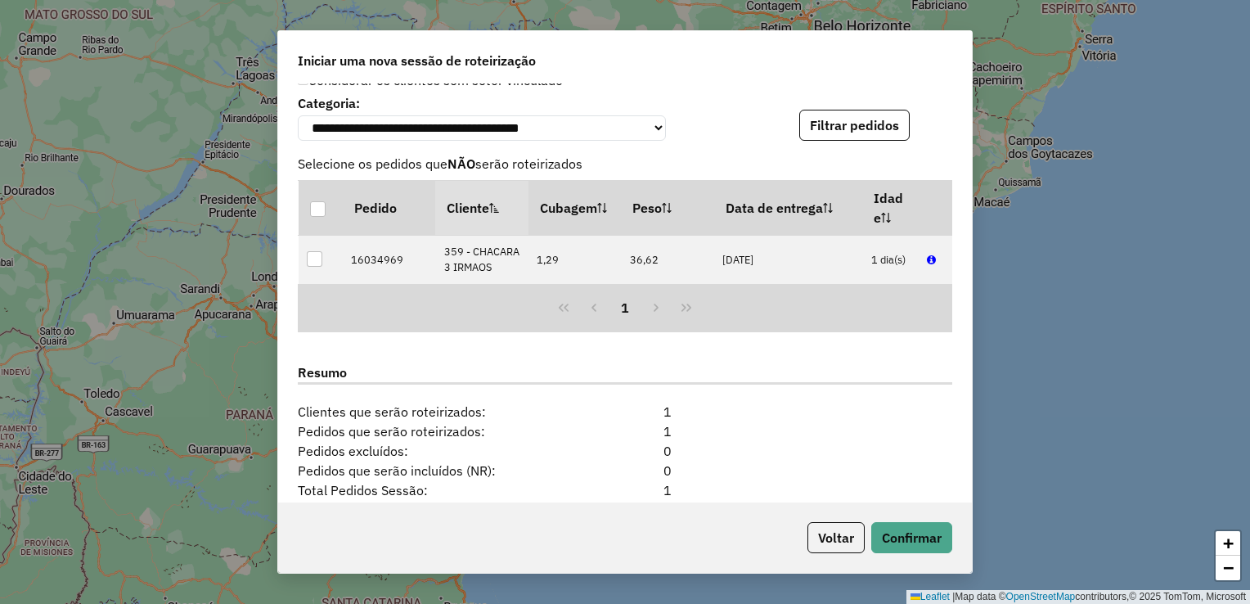
scroll to position [1672, 0]
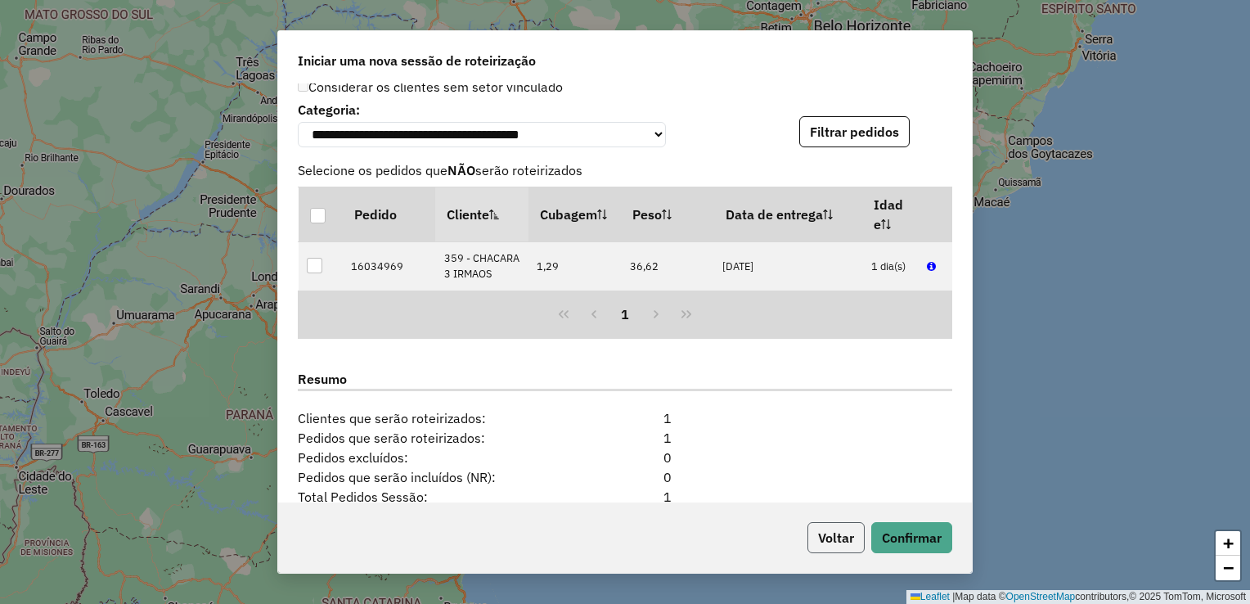
click at [837, 543] on button "Voltar" at bounding box center [835, 537] width 57 height 31
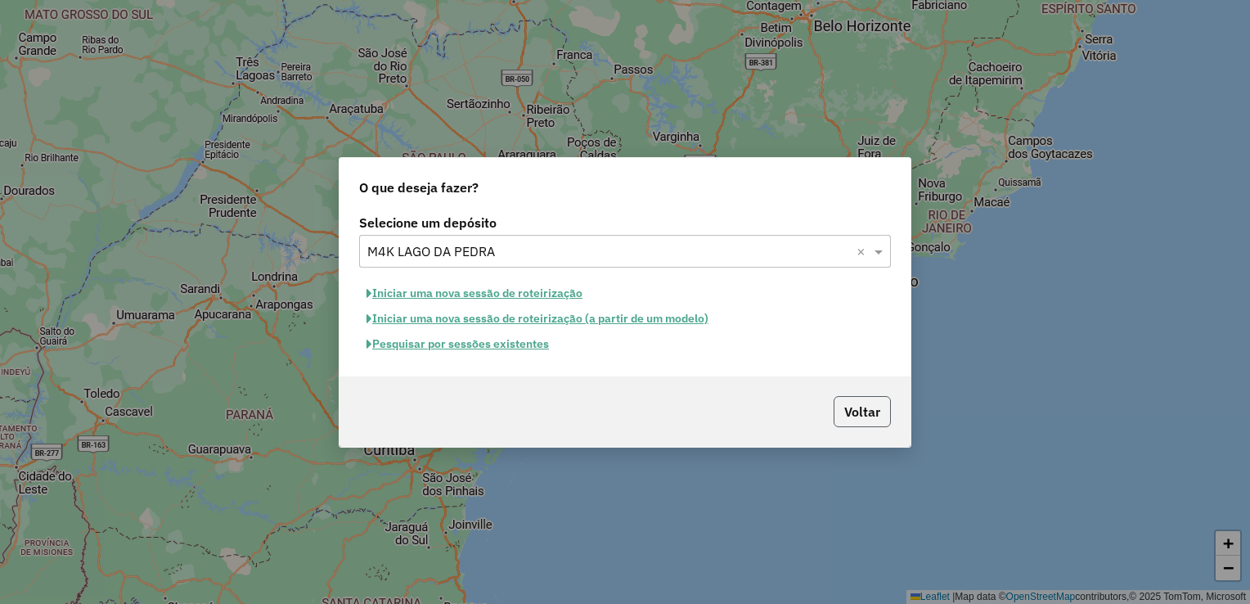
click at [844, 424] on button "Voltar" at bounding box center [861, 411] width 57 height 31
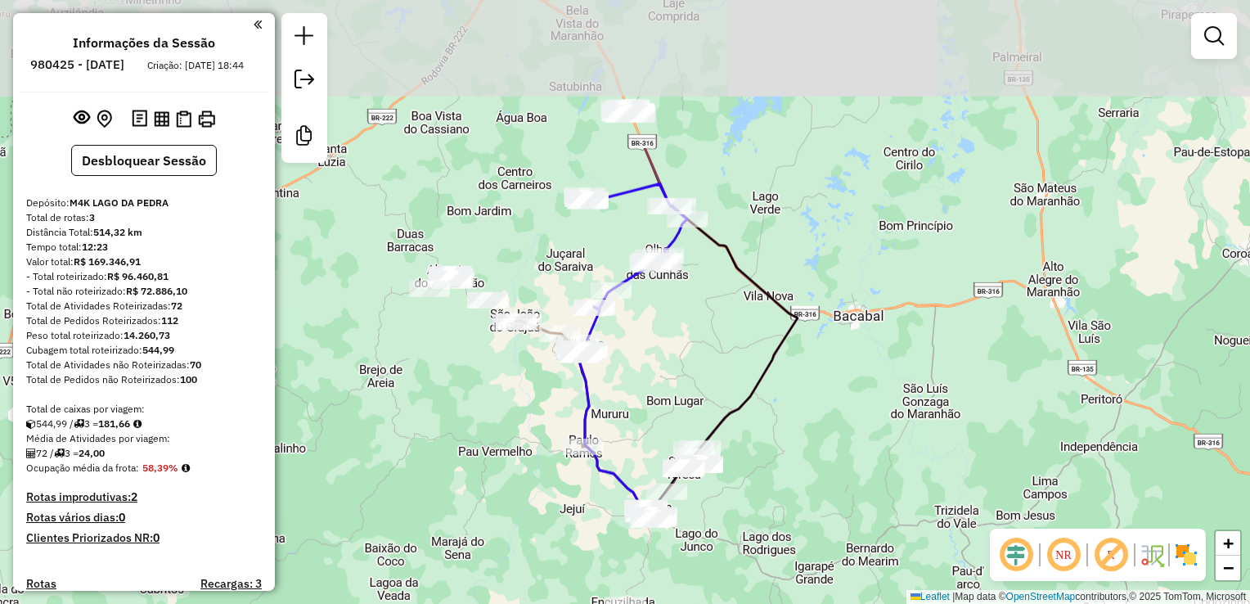
drag, startPoint x: 806, startPoint y: 104, endPoint x: 847, endPoint y: 317, distance: 216.7
click at [847, 317] on div "Janela de atendimento Grade de atendimento Capacidade Transportadoras Veículos …" at bounding box center [625, 302] width 1250 height 604
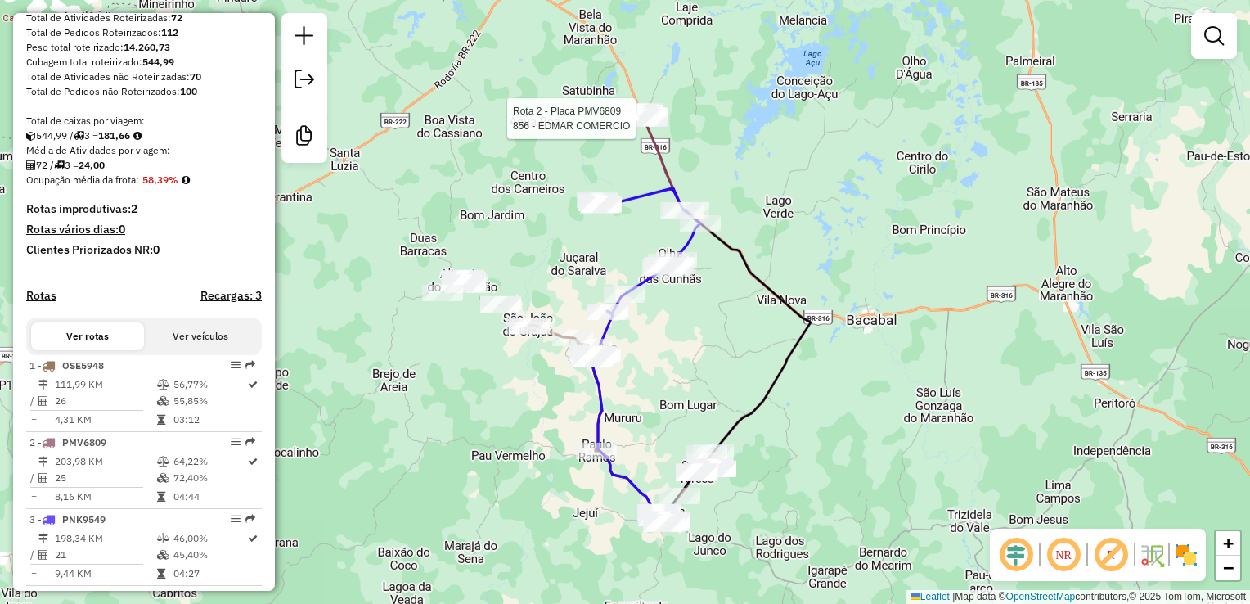
select select "**********"
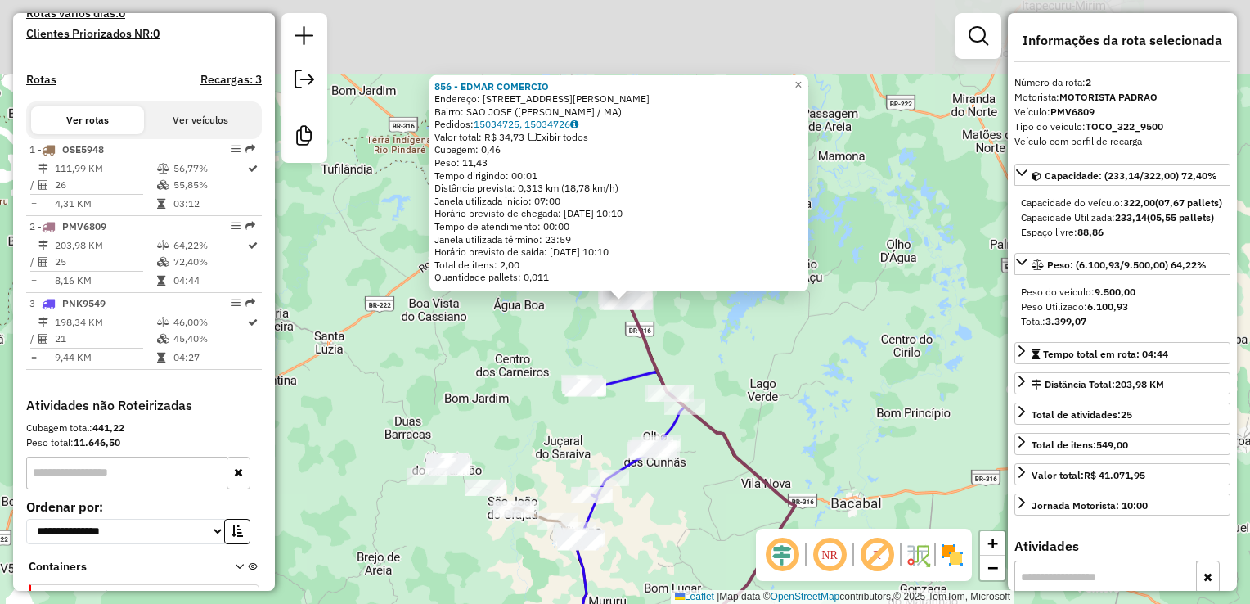
scroll to position [581, 0]
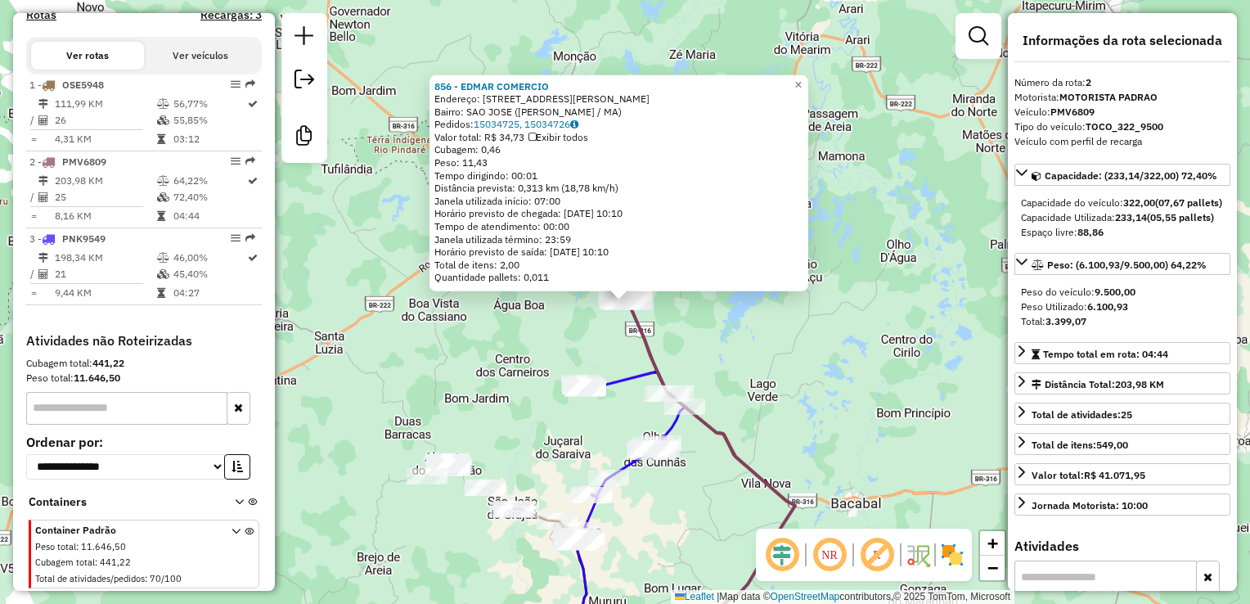
click at [636, 124] on div "Pedidos: 15034725, 15034726" at bounding box center [618, 124] width 369 height 13
click at [802, 80] on span "×" at bounding box center [797, 84] width 7 height 14
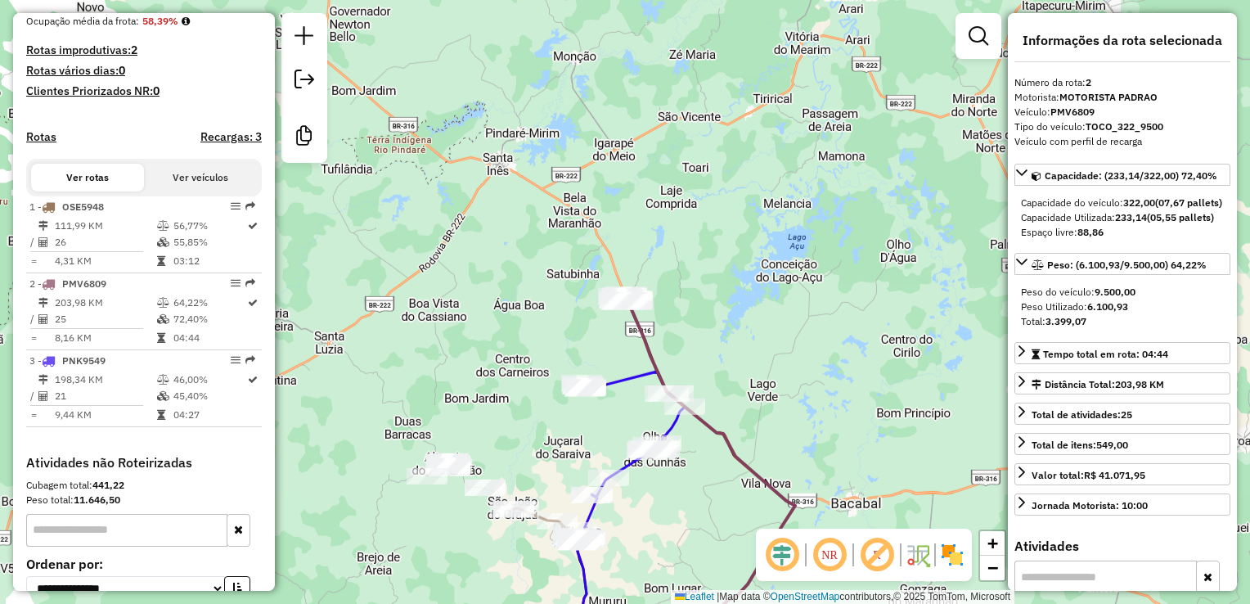
scroll to position [439, 0]
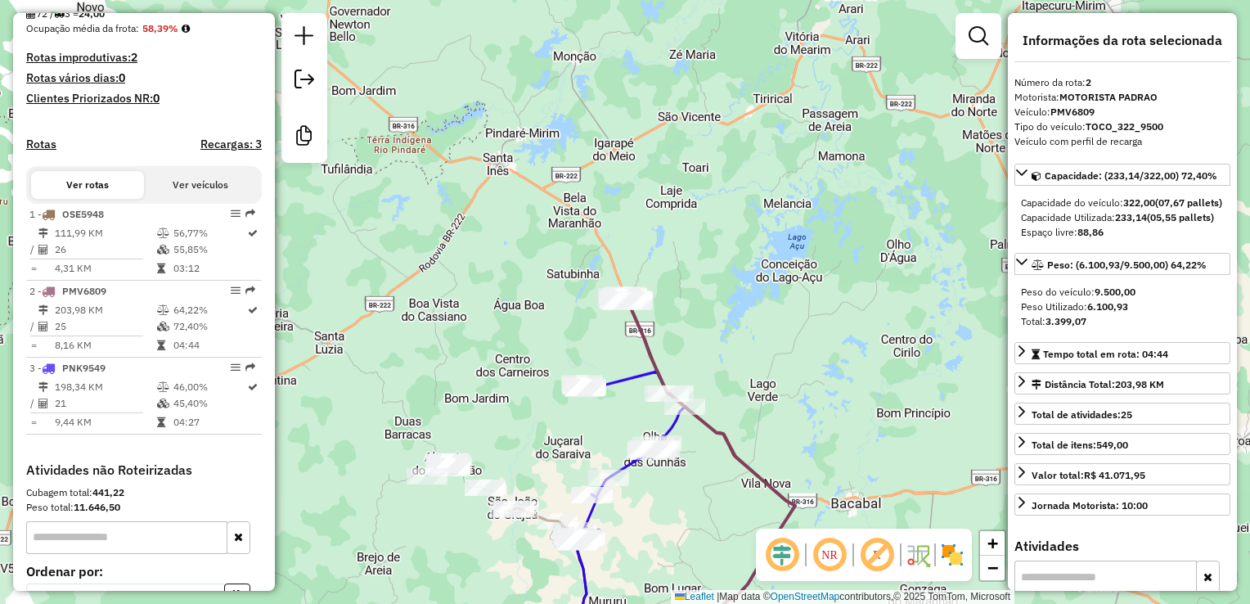
click at [193, 199] on button "Ver veículos" at bounding box center [200, 185] width 113 height 28
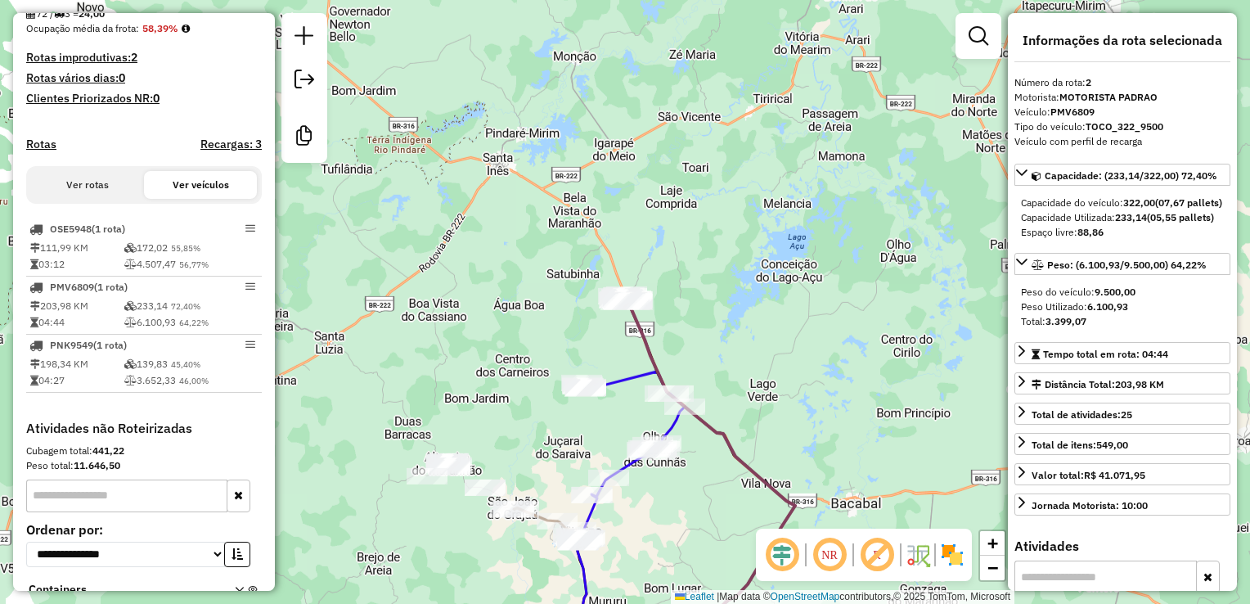
click at [109, 191] on button "Ver rotas" at bounding box center [87, 185] width 113 height 28
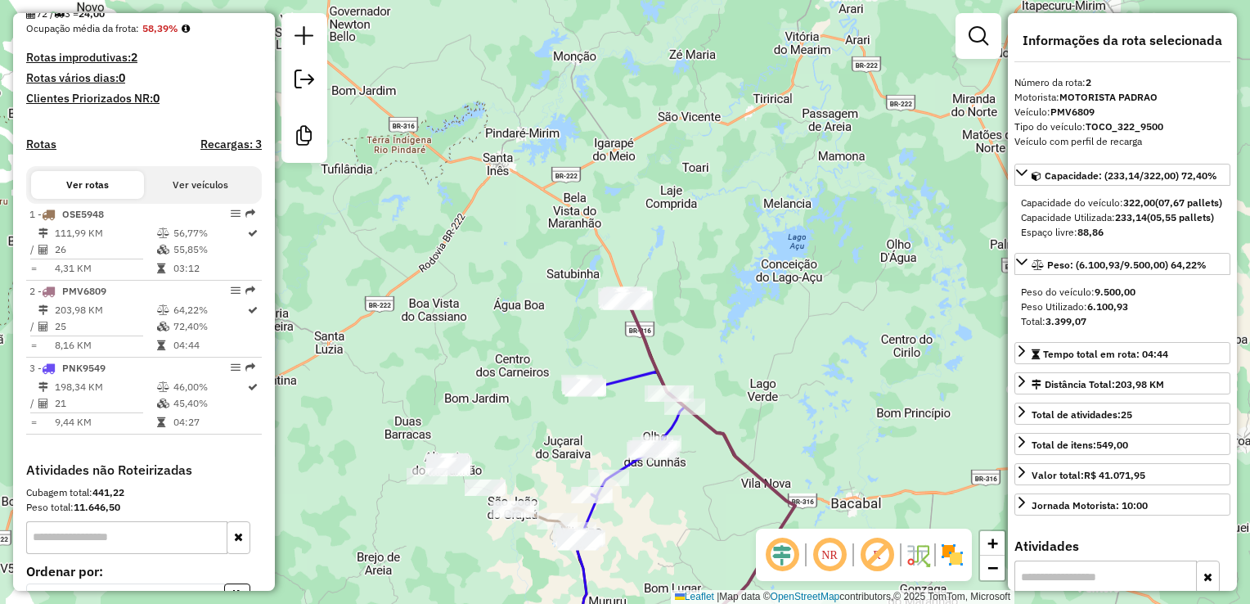
click at [179, 193] on button "Ver veículos" at bounding box center [200, 185] width 113 height 28
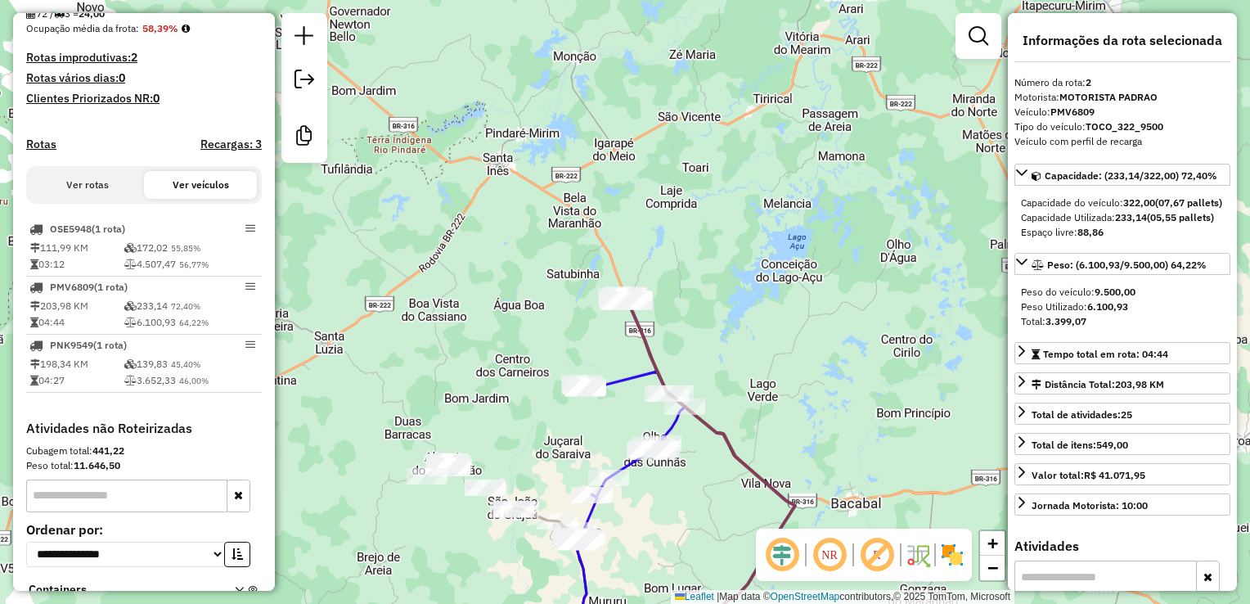
click at [105, 198] on button "Ver rotas" at bounding box center [87, 185] width 113 height 28
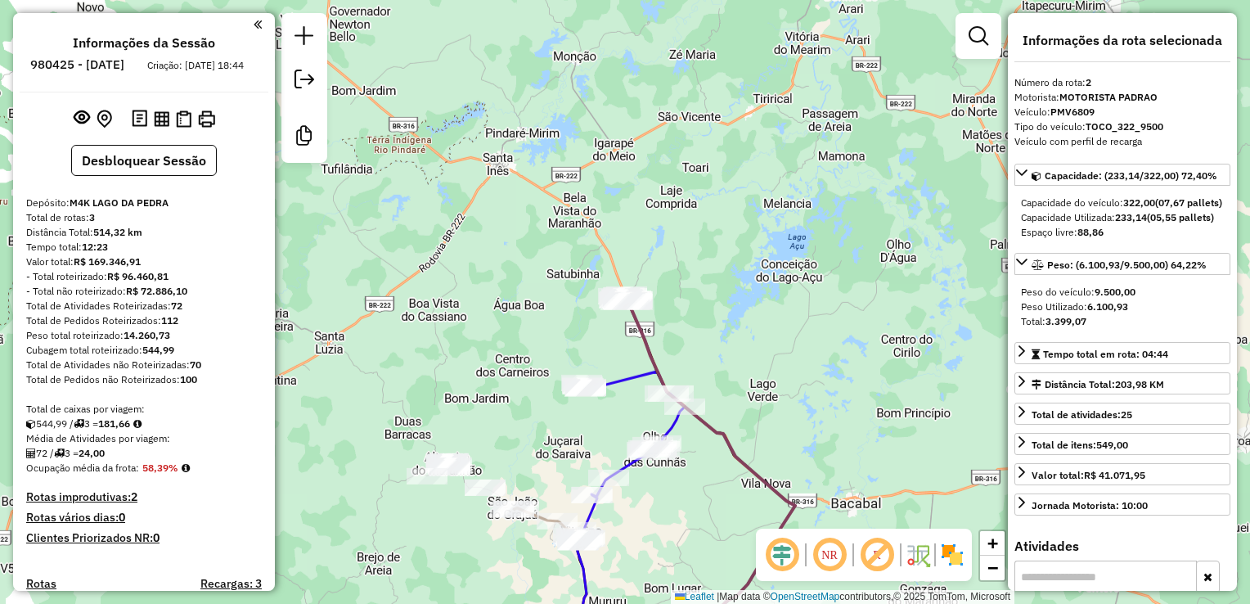
scroll to position [505, 0]
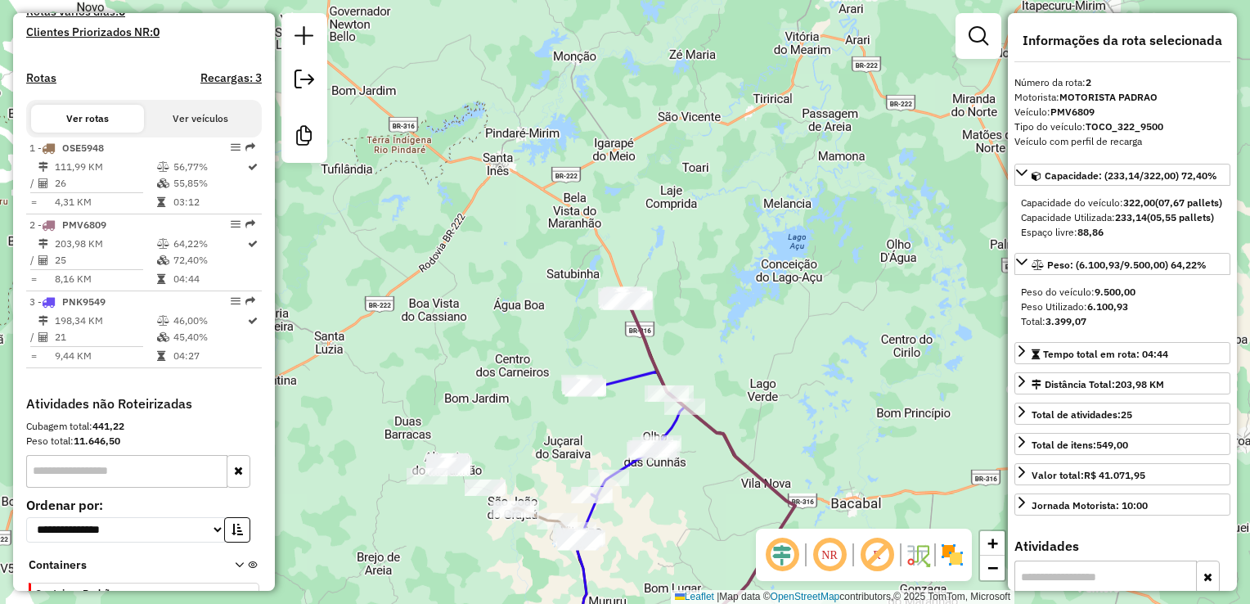
click at [964, 398] on div "Janela de atendimento Grade de atendimento Capacidade Transportadoras Veículos …" at bounding box center [625, 302] width 1250 height 604
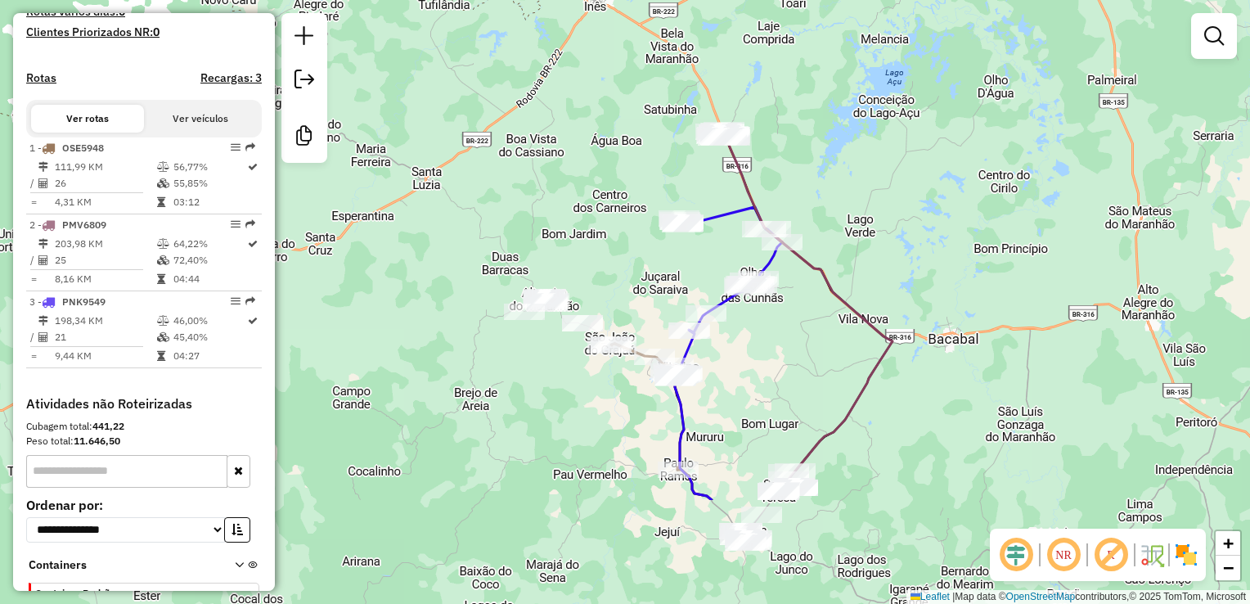
drag, startPoint x: 1001, startPoint y: 404, endPoint x: 1098, endPoint y: 240, distance: 191.1
click at [1098, 240] on div "Janela de atendimento Grade de atendimento Capacidade Transportadoras Veículos …" at bounding box center [625, 302] width 1250 height 604
click at [268, 89] on div "Informações da Sessão 980425 - 16/08/2025 Criação: 15/08/2025 18:44 Desbloquear…" at bounding box center [144, 301] width 262 height 577
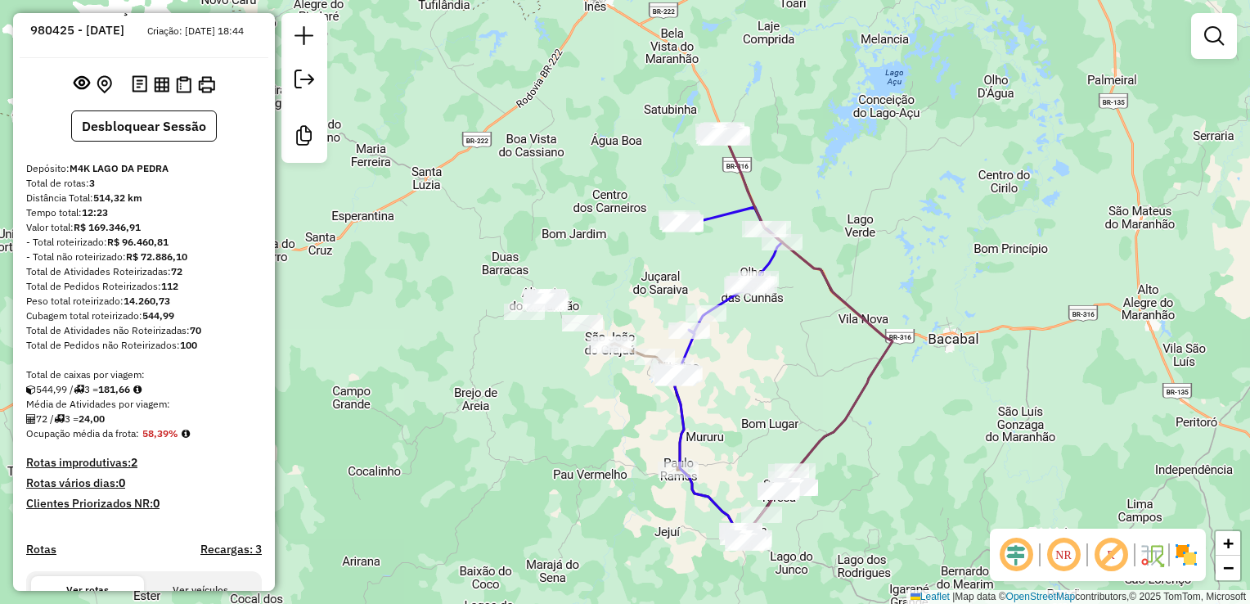
scroll to position [0, 0]
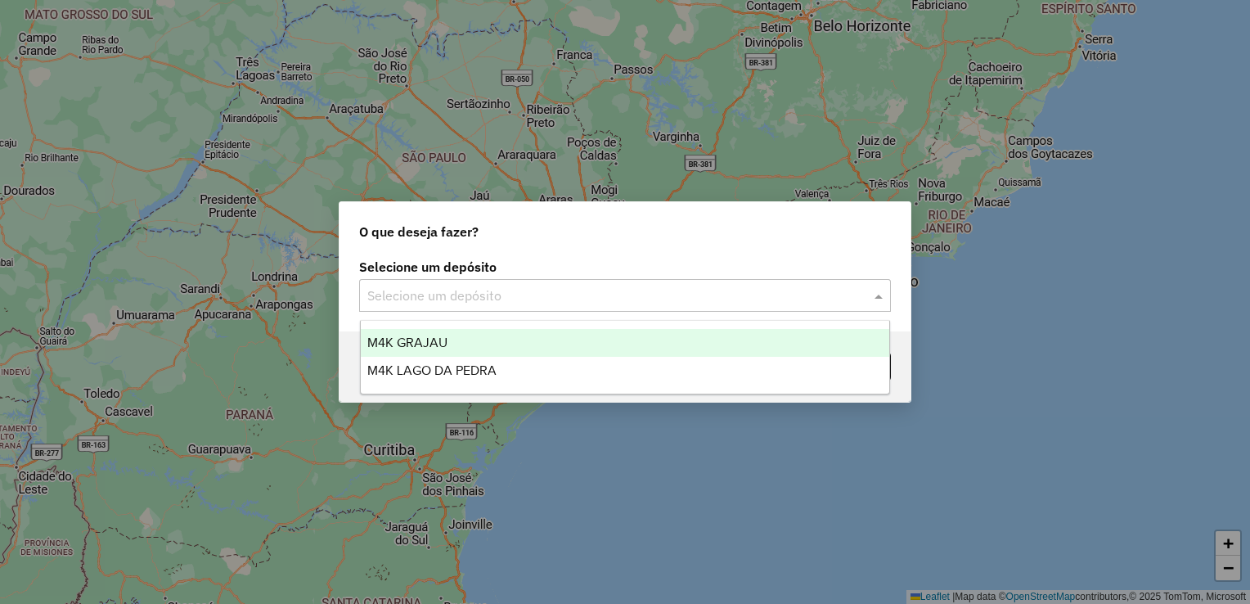
click at [883, 293] on span at bounding box center [880, 295] width 20 height 20
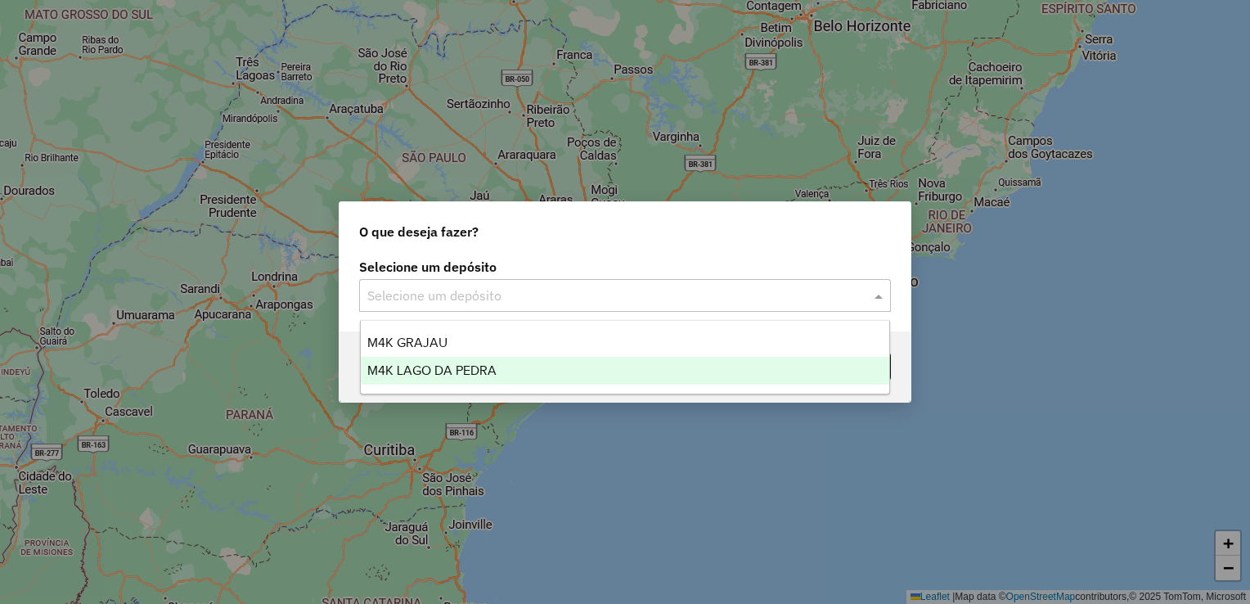
click at [602, 373] on div "M4K LAGO DA PEDRA" at bounding box center [625, 371] width 529 height 28
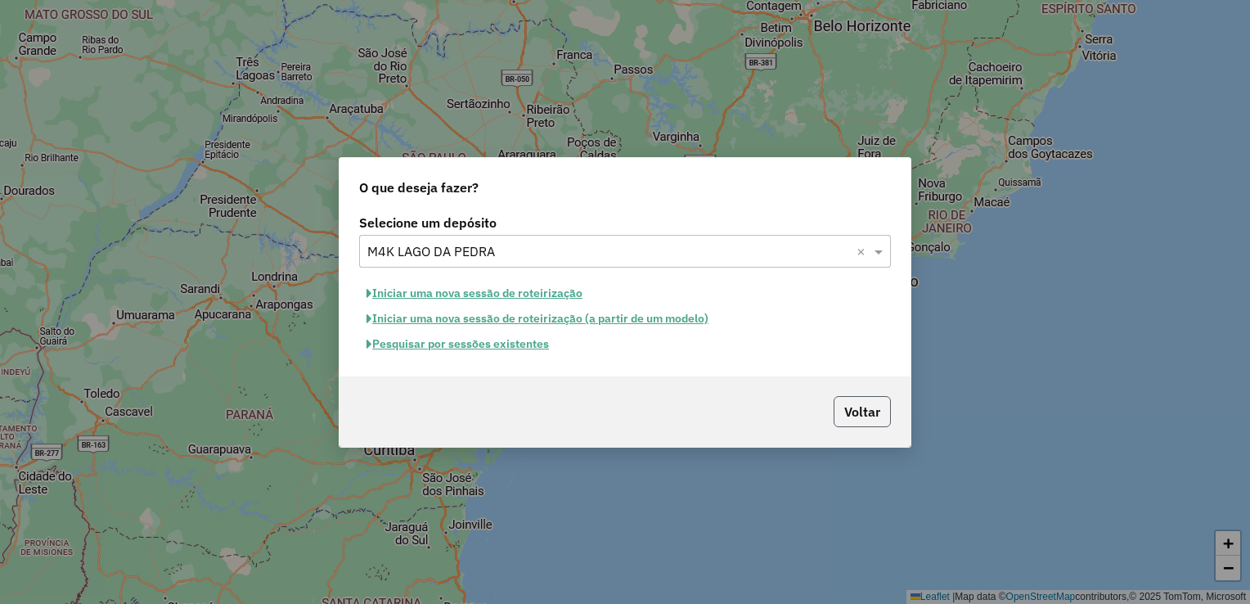
click at [866, 411] on button "Voltar" at bounding box center [861, 411] width 57 height 31
